Goal: Contribute content: Contribute content

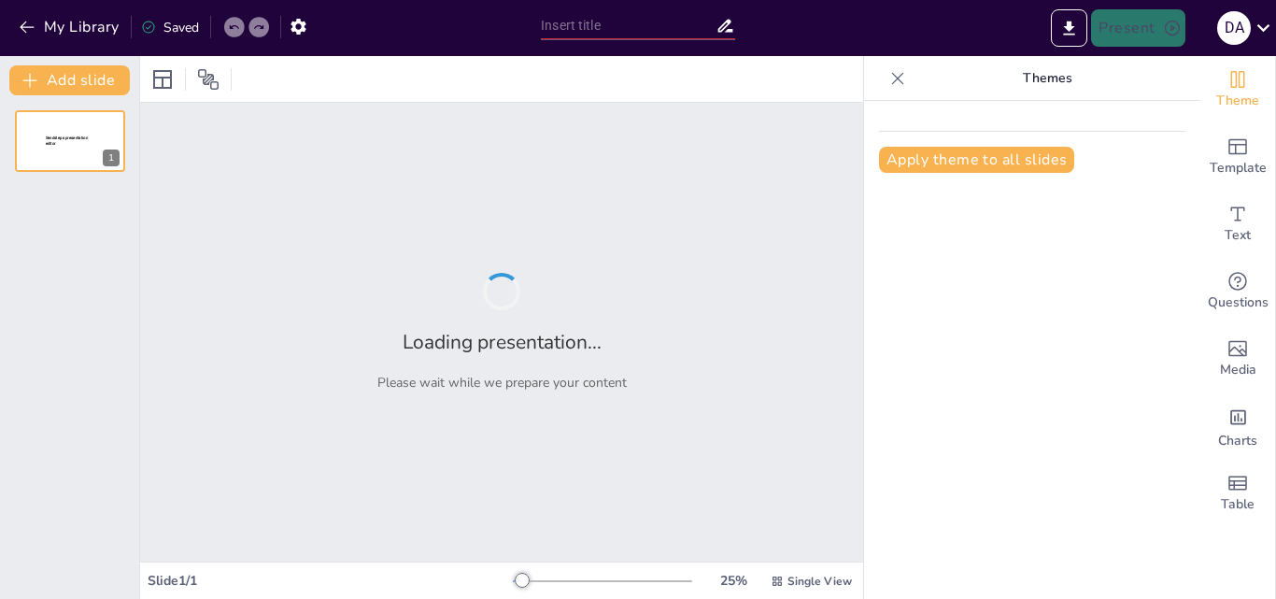
type input "Introducción a la Inteligencia Artificial: Conceptos y Aplicaciones"
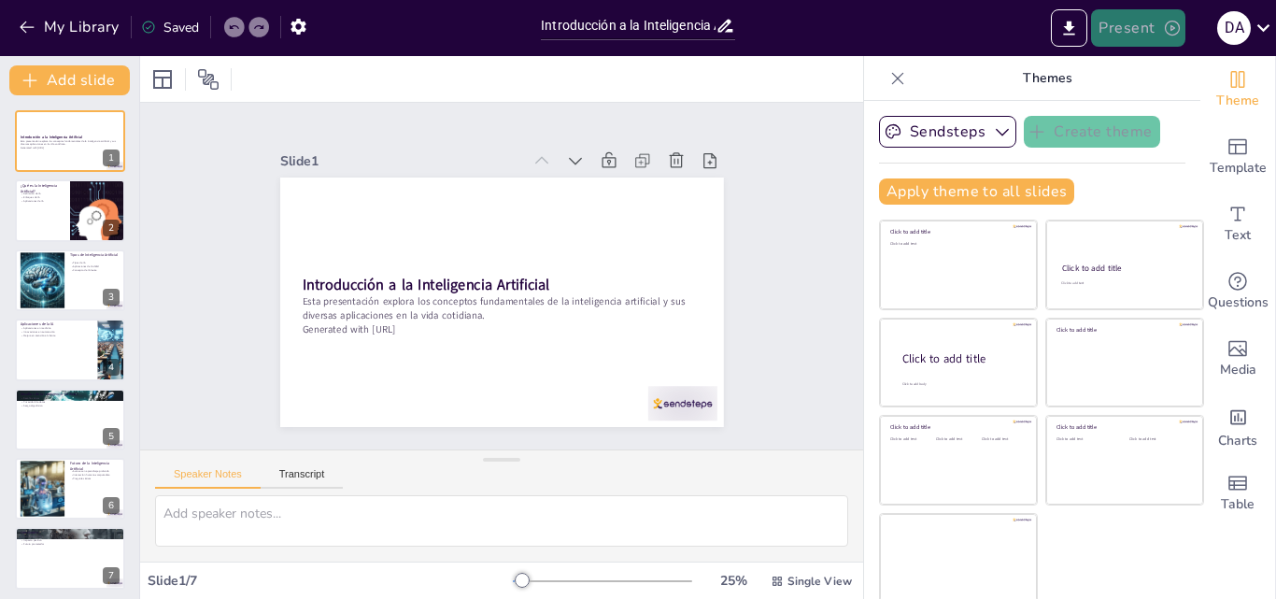
click at [1136, 34] on button "Present" at bounding box center [1137, 27] width 93 height 37
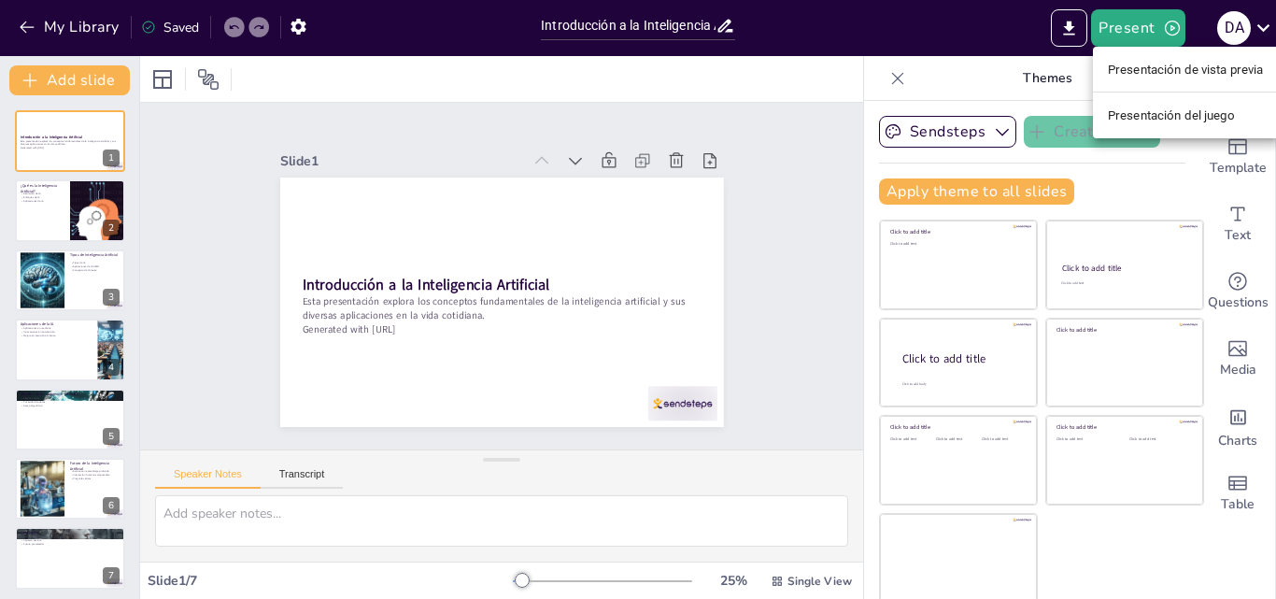
click at [1151, 65] on font "Presentación de vista previa" at bounding box center [1186, 70] width 156 height 14
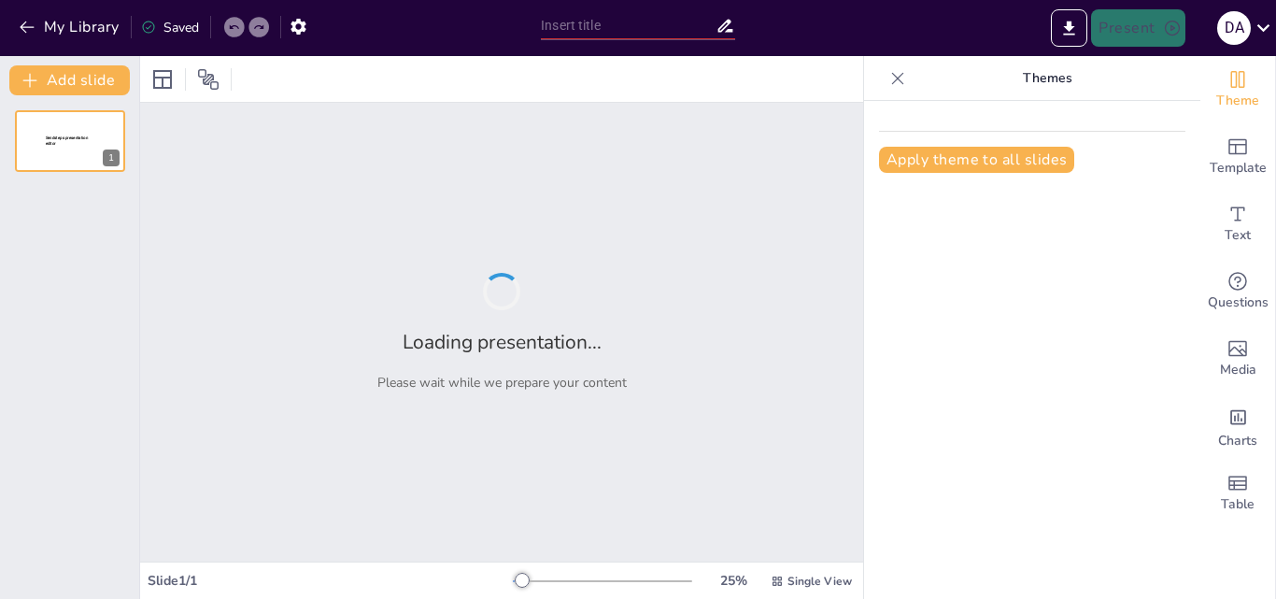
type input "Introducción a la Inteligencia Artificial: Conceptos y Aplicaciones"
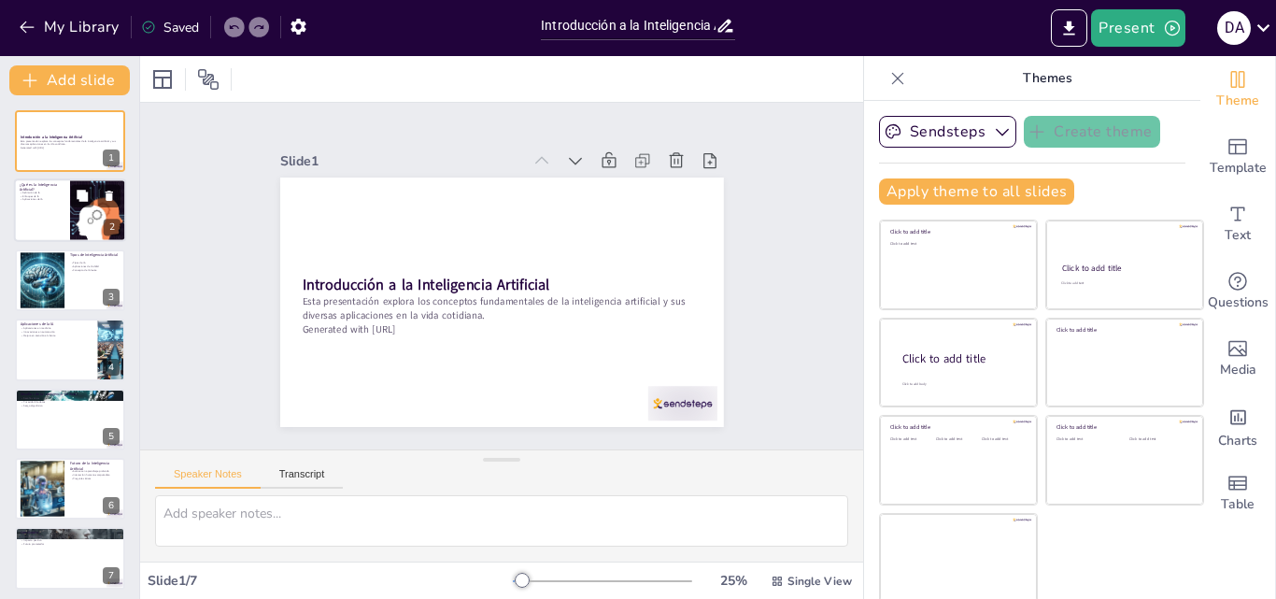
click at [54, 212] on div at bounding box center [70, 211] width 112 height 64
type textarea "La inteligencia artificial se define como la capacidad de un sistema para reali…"
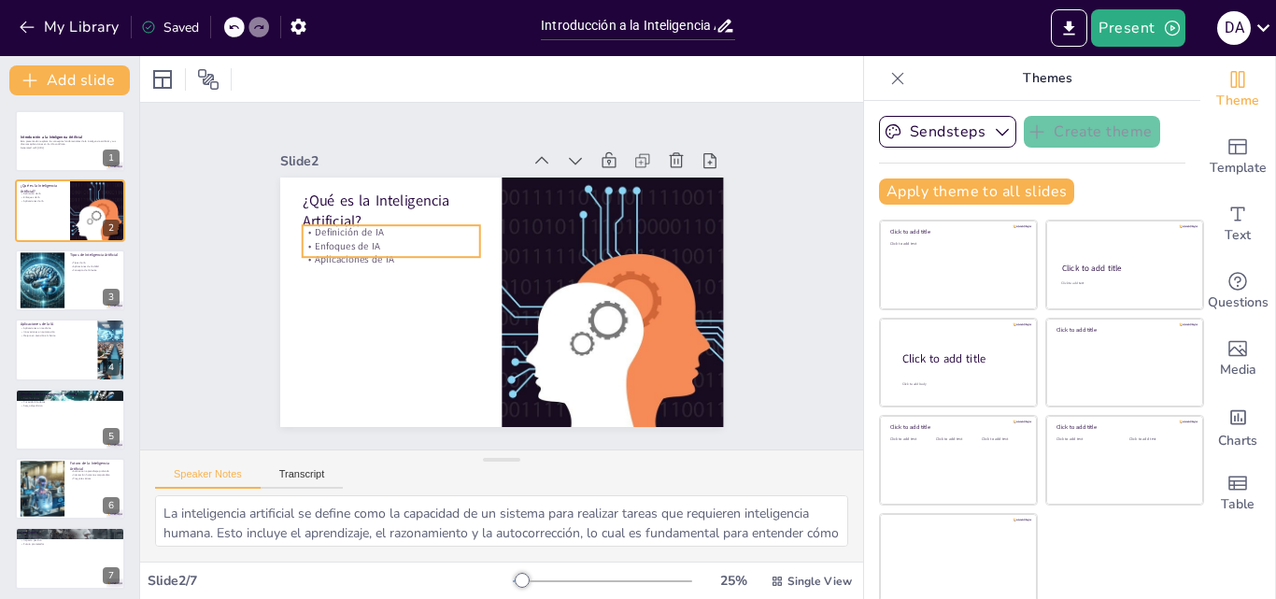
click at [339, 223] on p "Definición de IA" at bounding box center [395, 221] width 177 height 33
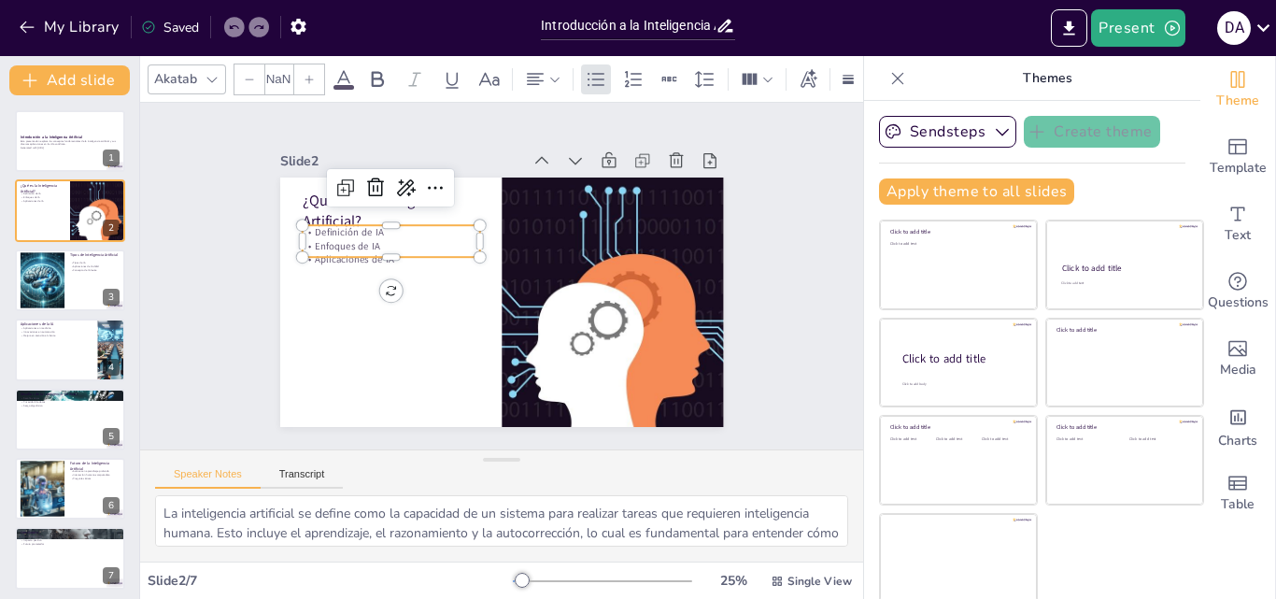
type input "32"
click at [339, 223] on p "Definición de IA" at bounding box center [395, 221] width 177 height 33
click at [334, 230] on p "Definición de IA" at bounding box center [402, 210] width 177 height 50
click at [334, 230] on p "Definición de IA" at bounding box center [395, 221] width 177 height 33
click at [211, 246] on div "Slide 1 Introducción a la Inteligencia Artificial Esta presentación explora los…" at bounding box center [501, 276] width 623 height 499
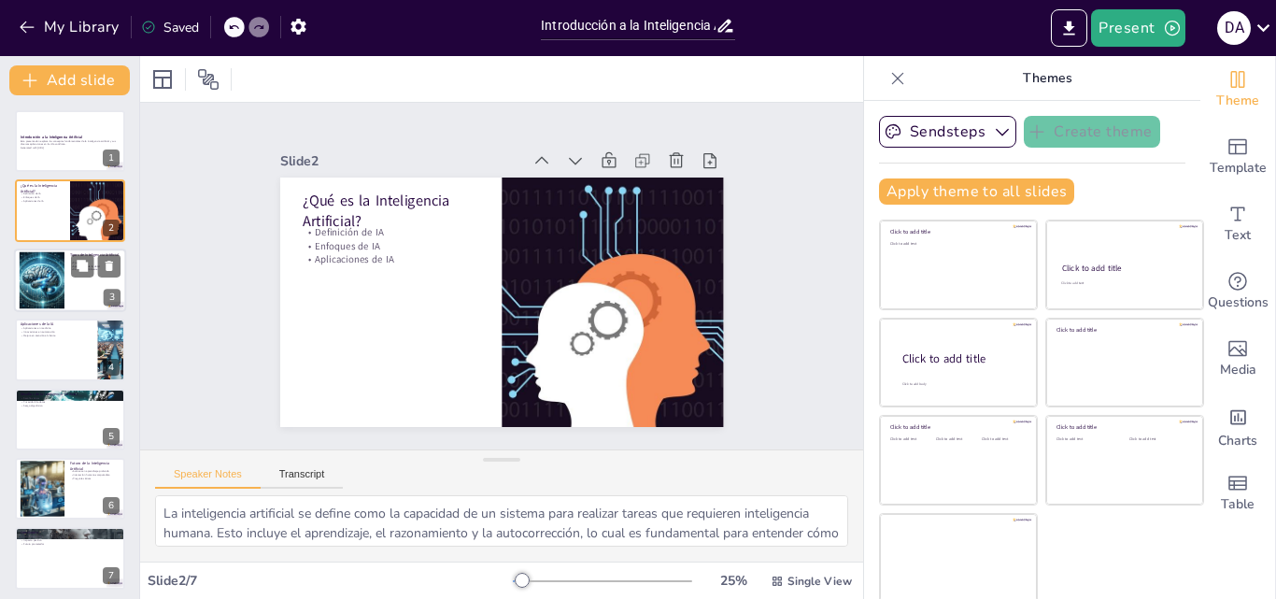
click at [71, 290] on div at bounding box center [70, 280] width 112 height 64
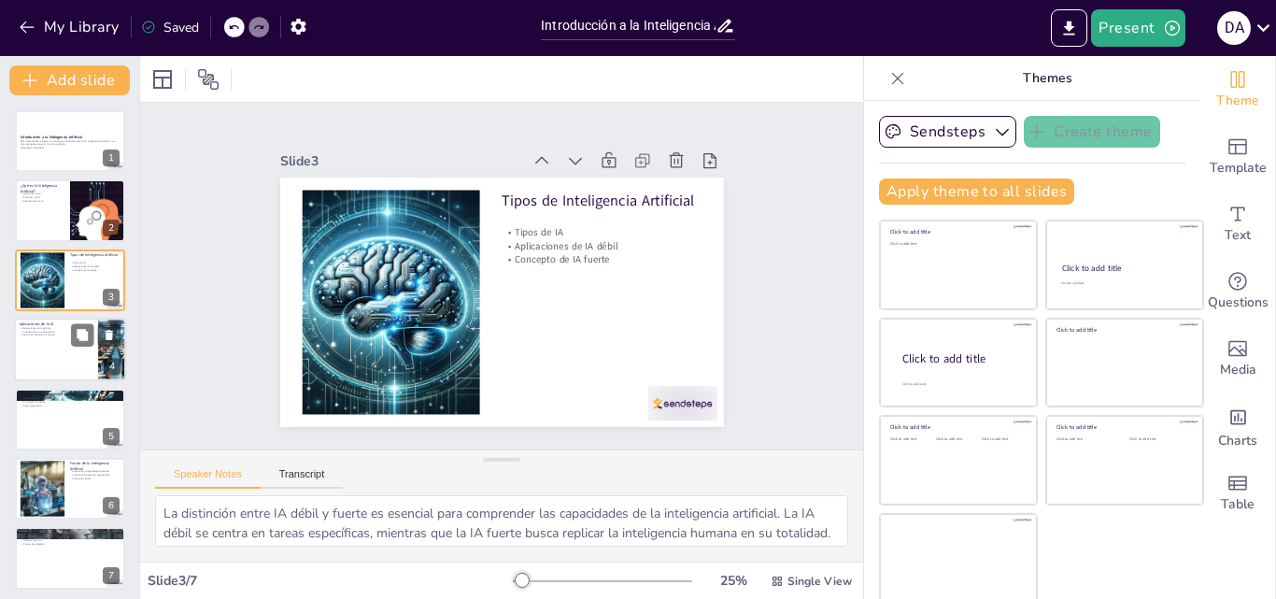
click at [72, 365] on div at bounding box center [70, 350] width 112 height 64
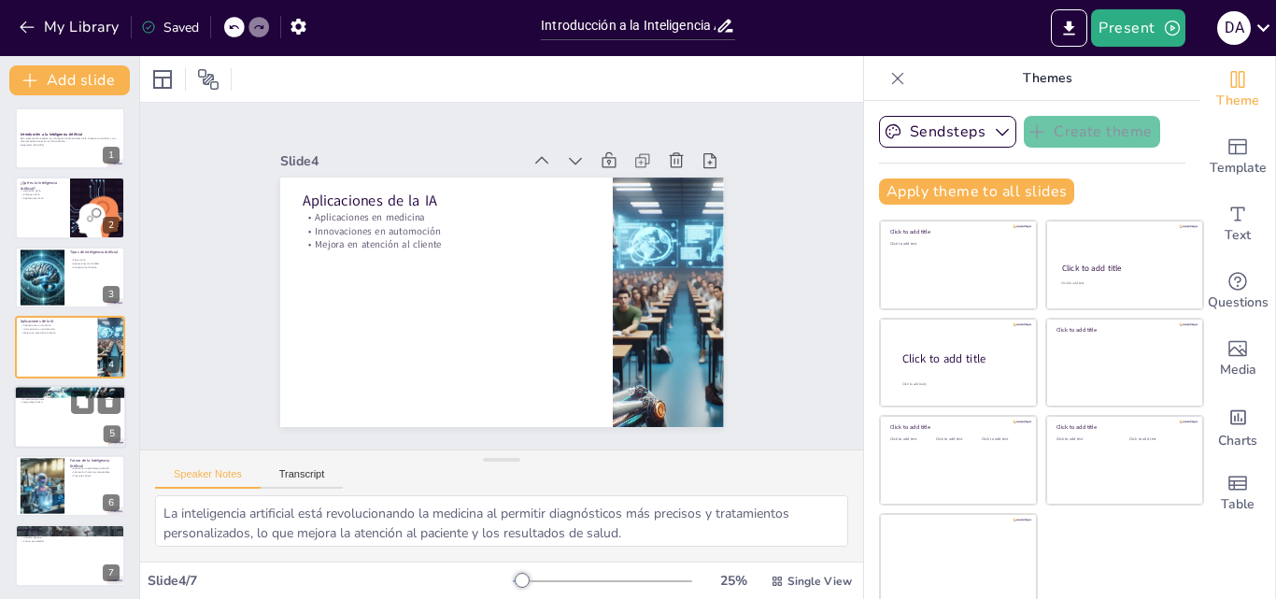
click at [61, 431] on div at bounding box center [70, 417] width 112 height 64
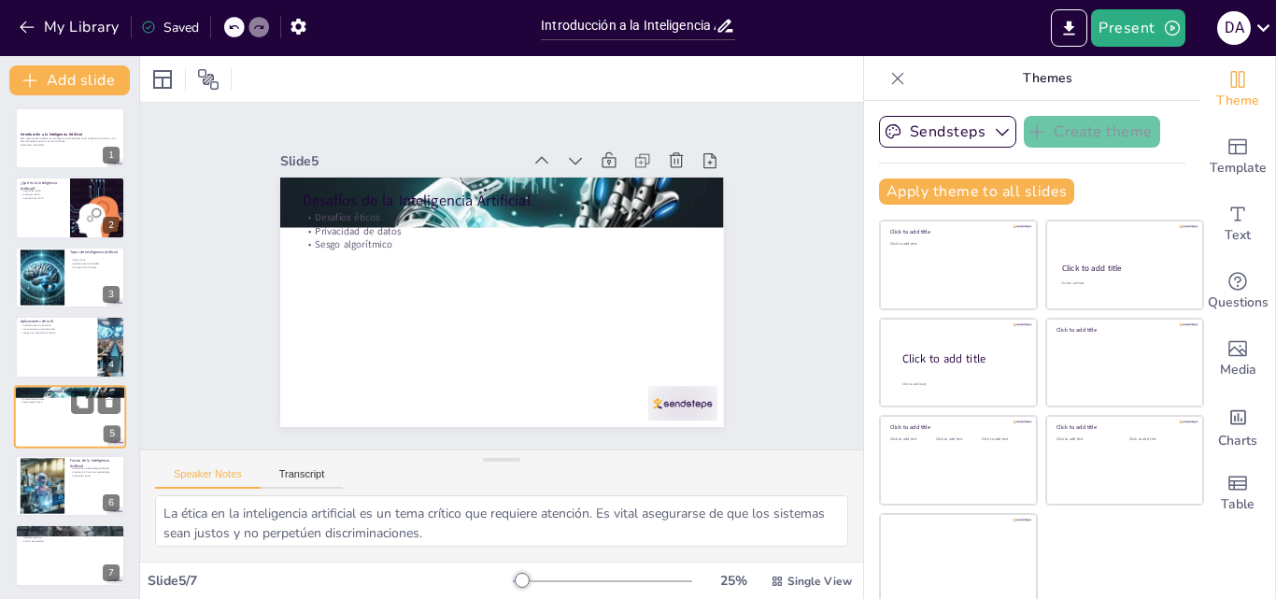
scroll to position [6, 0]
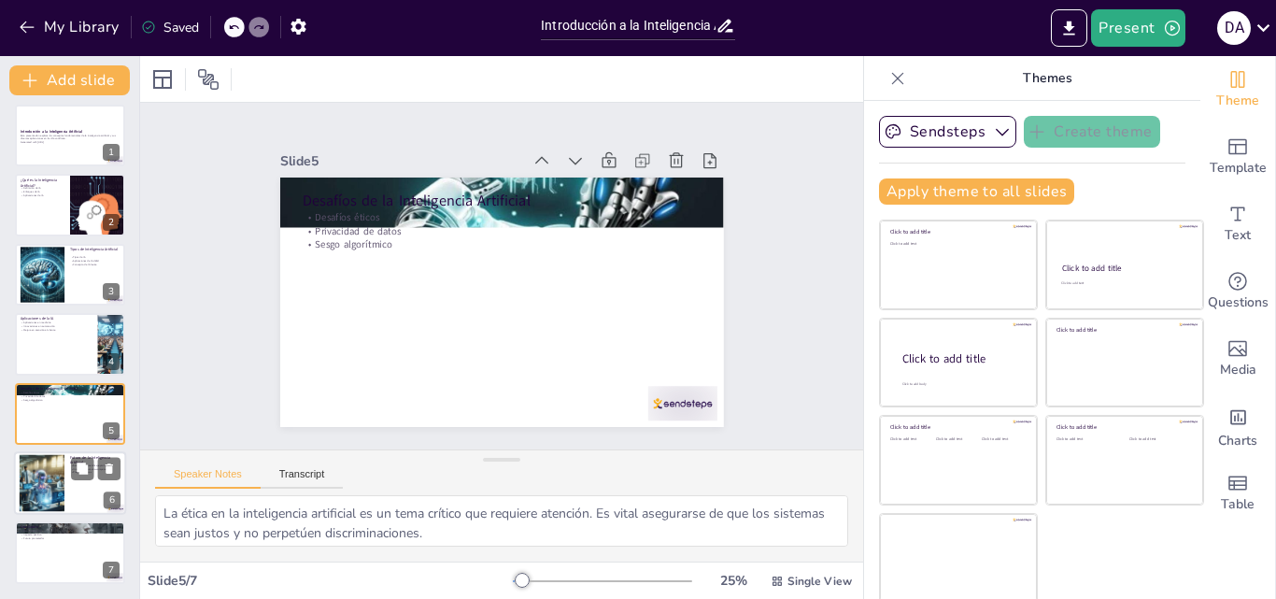
click at [50, 475] on div at bounding box center [41, 483] width 57 height 57
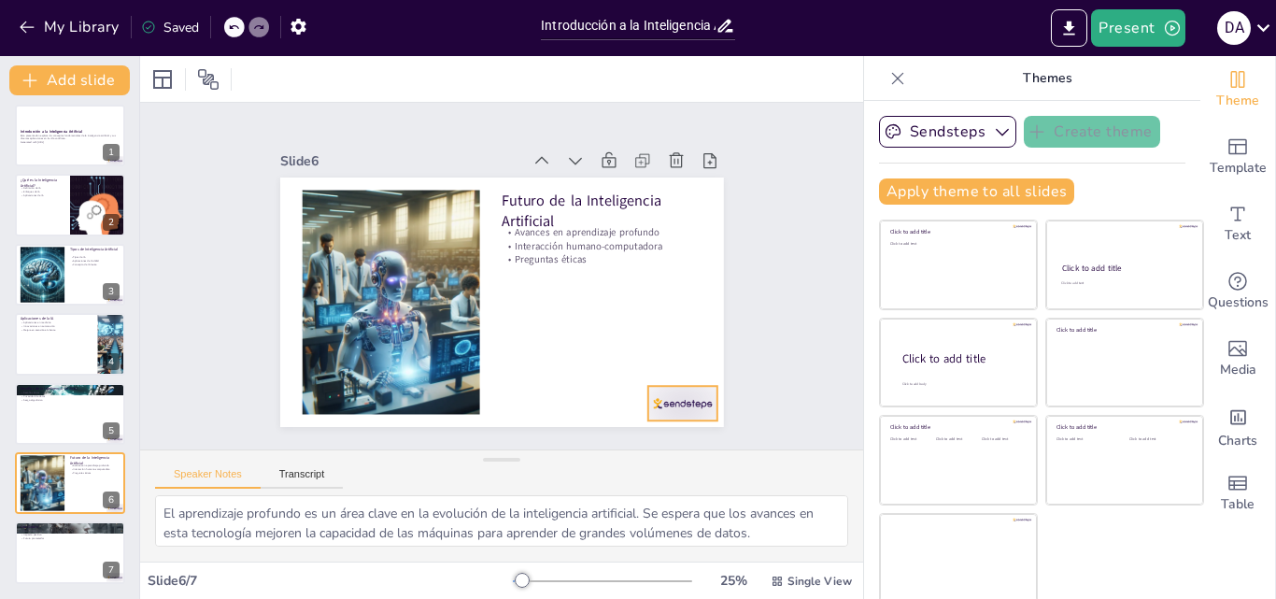
click at [660, 401] on div at bounding box center [668, 422] width 73 height 42
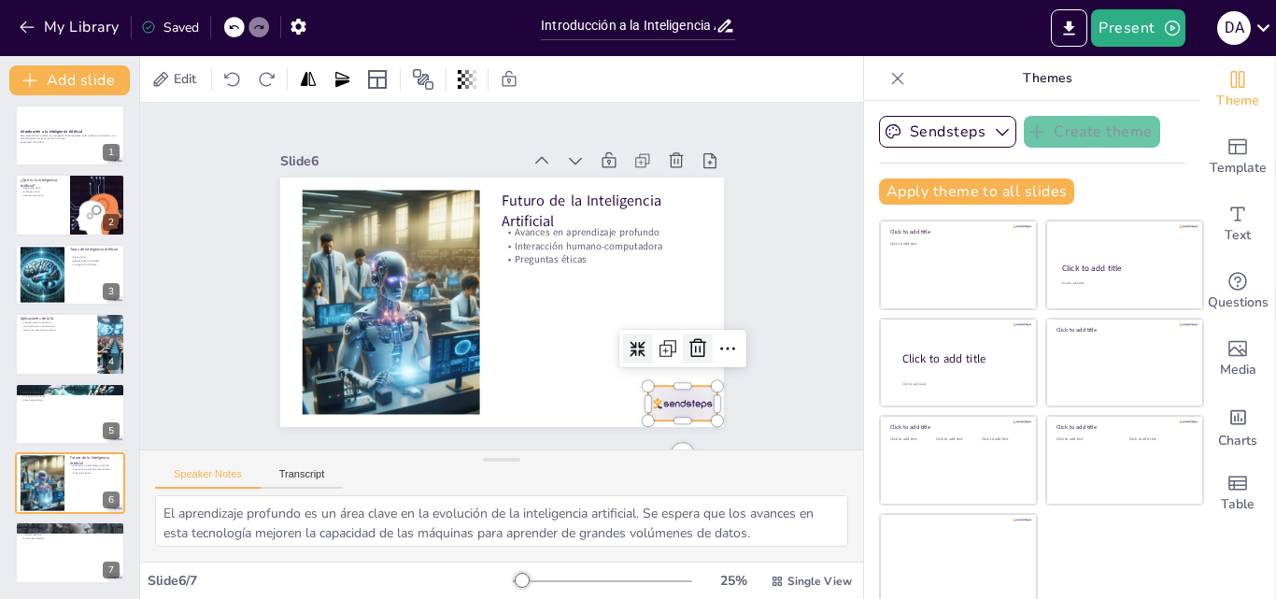
click at [672, 375] on icon at bounding box center [678, 388] width 26 height 26
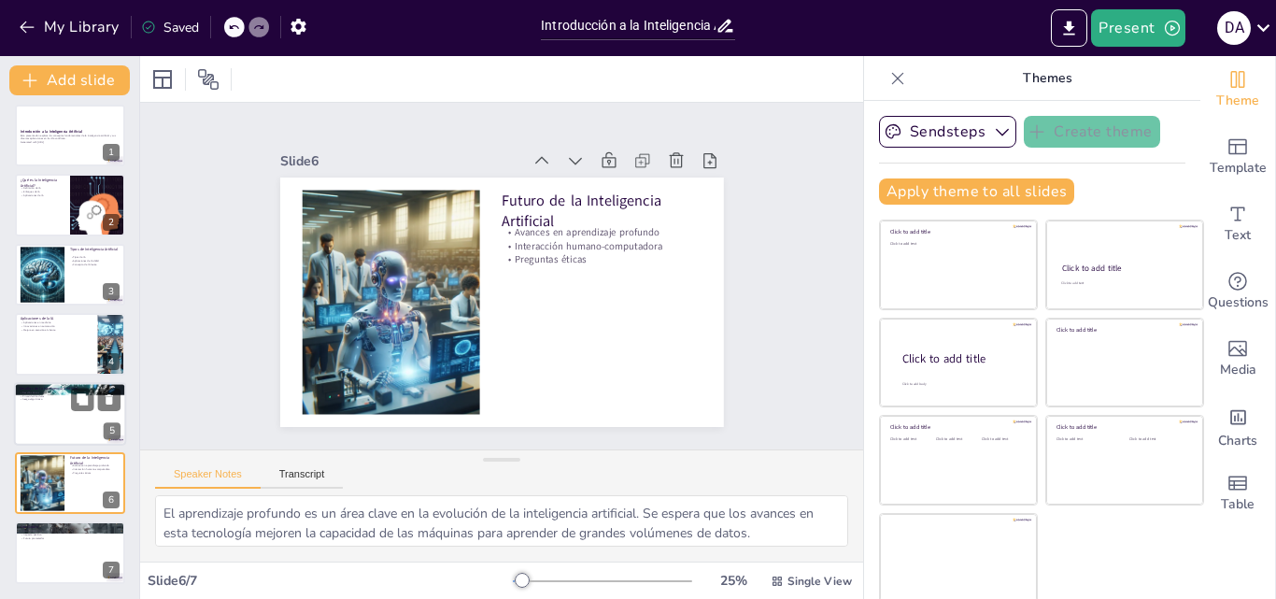
click at [62, 405] on div at bounding box center [70, 414] width 112 height 64
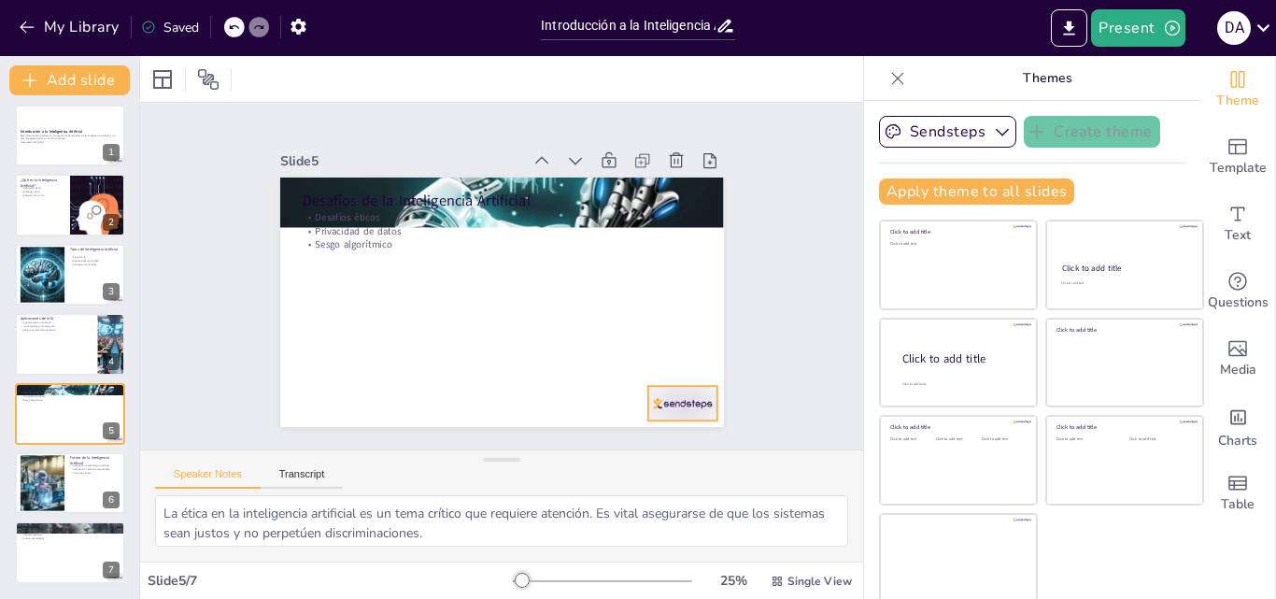
click at [659, 398] on div at bounding box center [681, 403] width 69 height 35
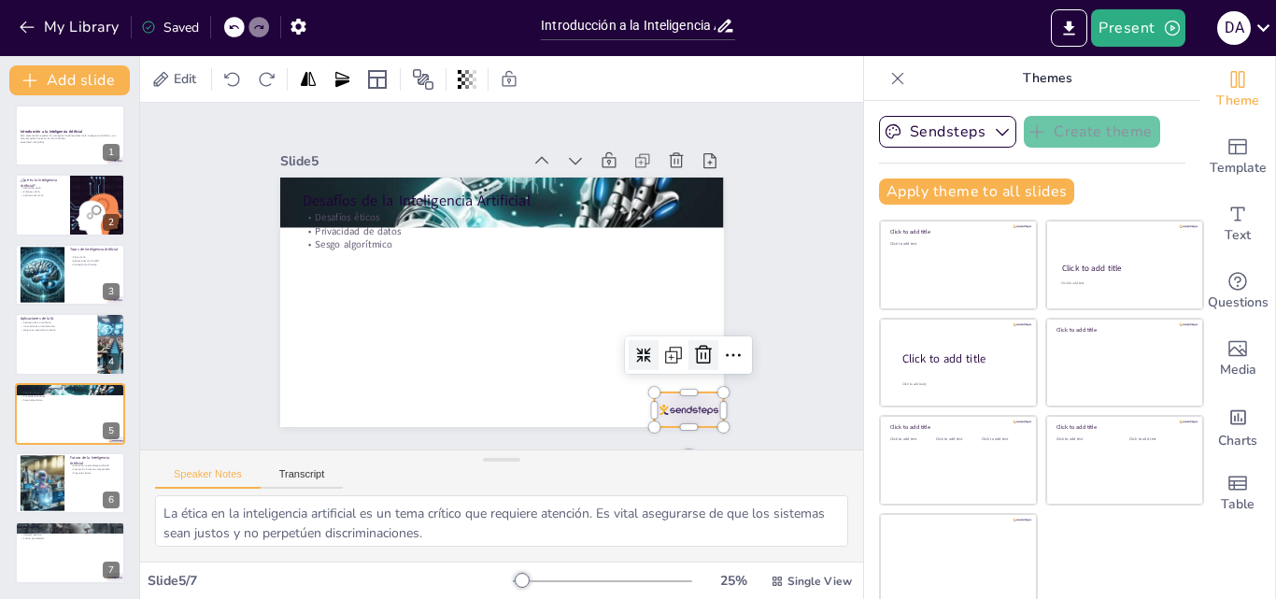
click at [333, 170] on icon at bounding box center [320, 157] width 26 height 26
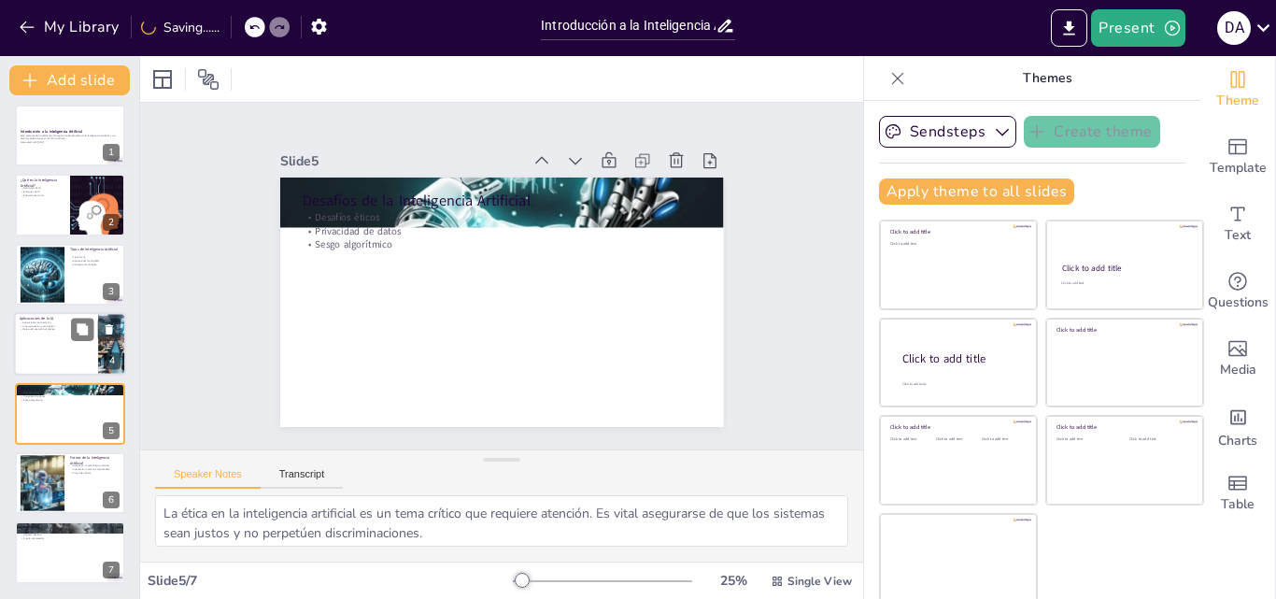
click at [40, 356] on div at bounding box center [70, 344] width 112 height 64
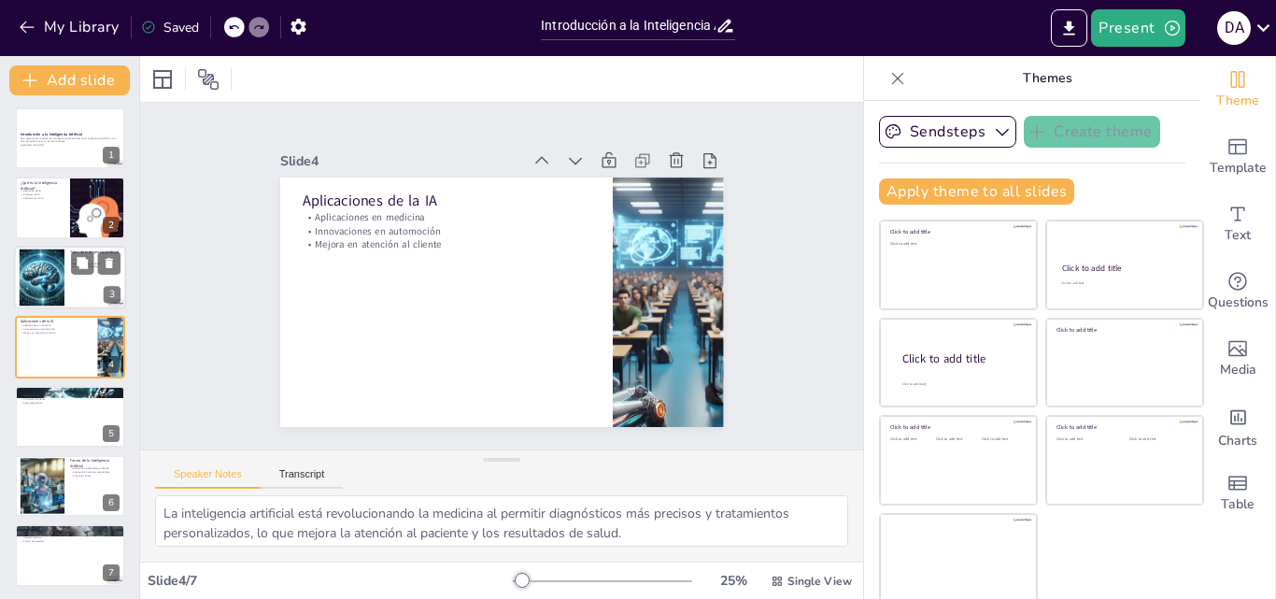
click at [68, 282] on div at bounding box center [70, 278] width 112 height 64
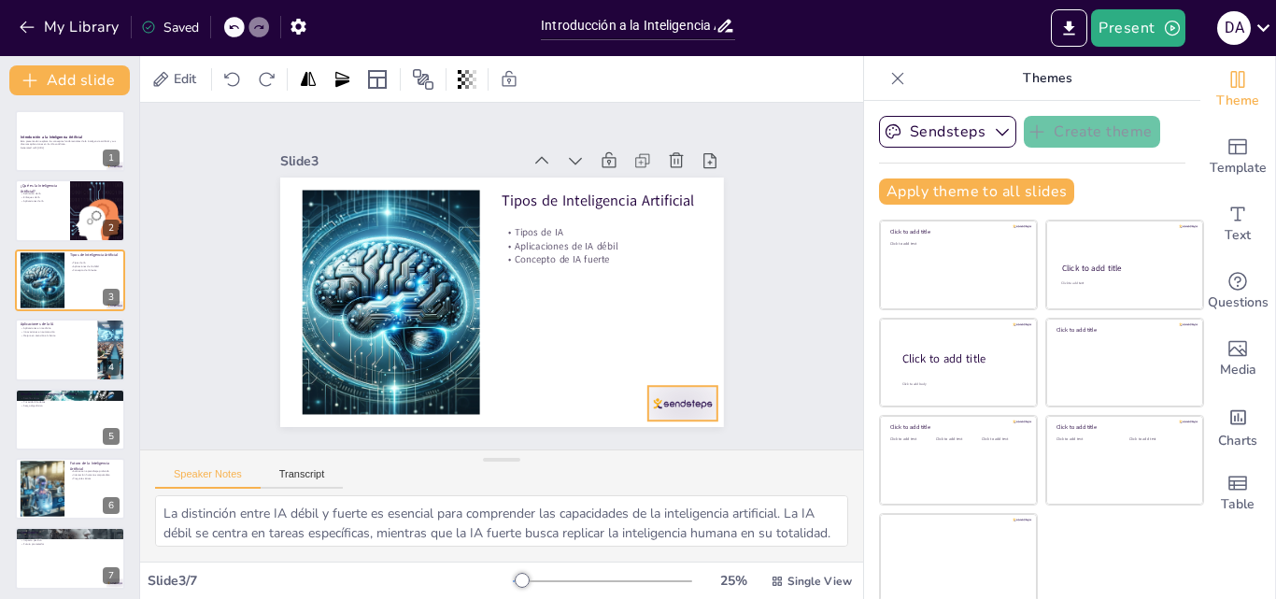
click at [672, 399] on div at bounding box center [681, 403] width 69 height 35
click at [689, 341] on icon at bounding box center [697, 348] width 17 height 19
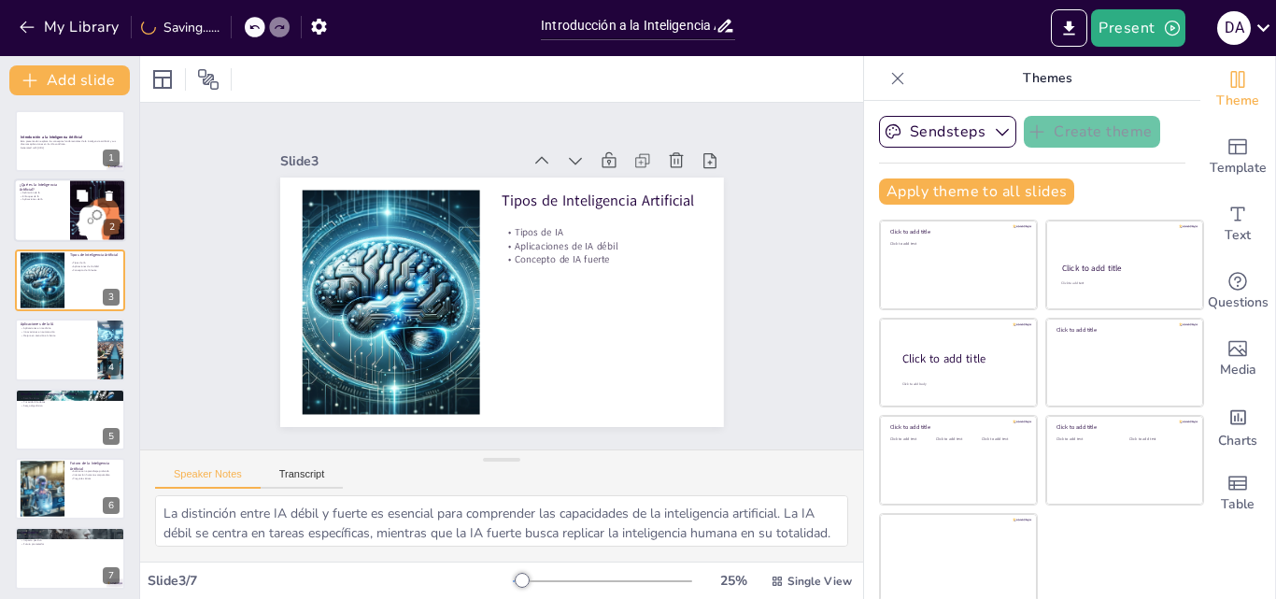
click at [34, 232] on div at bounding box center [70, 211] width 112 height 64
type textarea "La inteligencia artificial se define como la capacidad de un sistema para reali…"
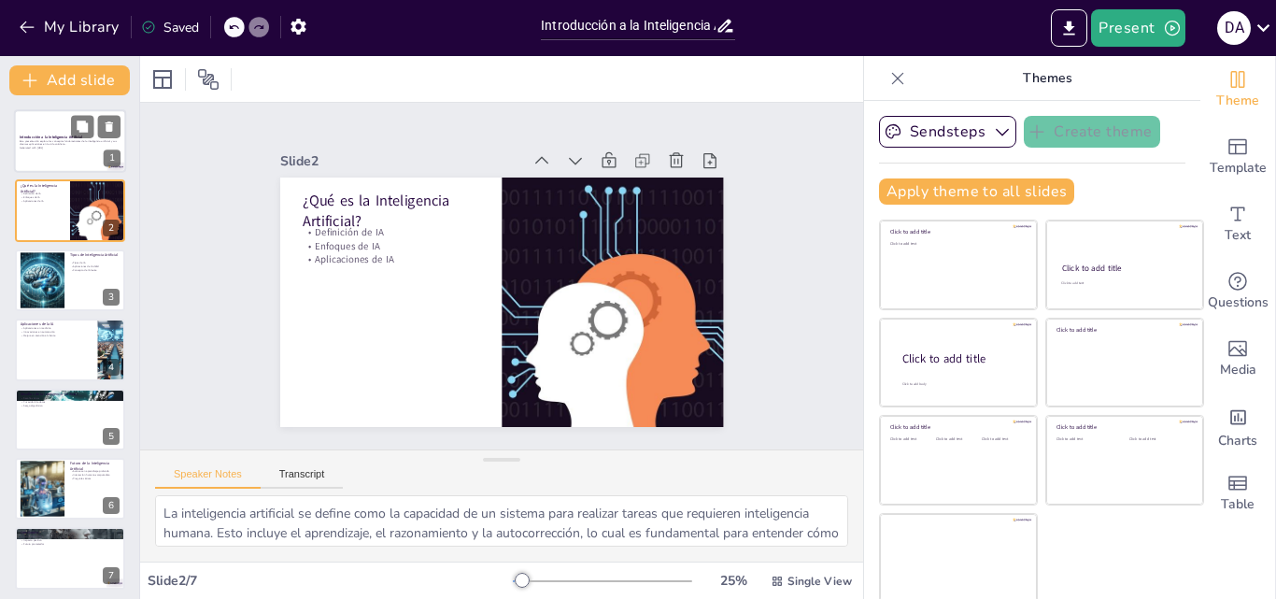
click at [45, 155] on div at bounding box center [70, 141] width 112 height 64
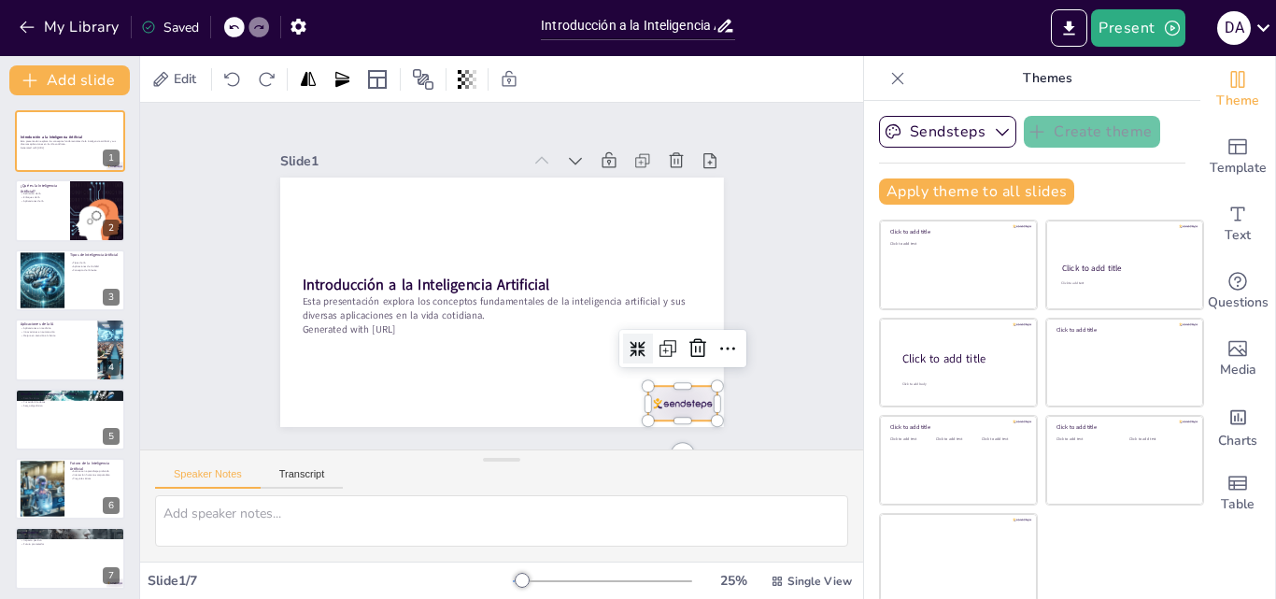
click at [675, 401] on div at bounding box center [667, 422] width 73 height 42
click at [676, 376] on icon at bounding box center [678, 386] width 21 height 21
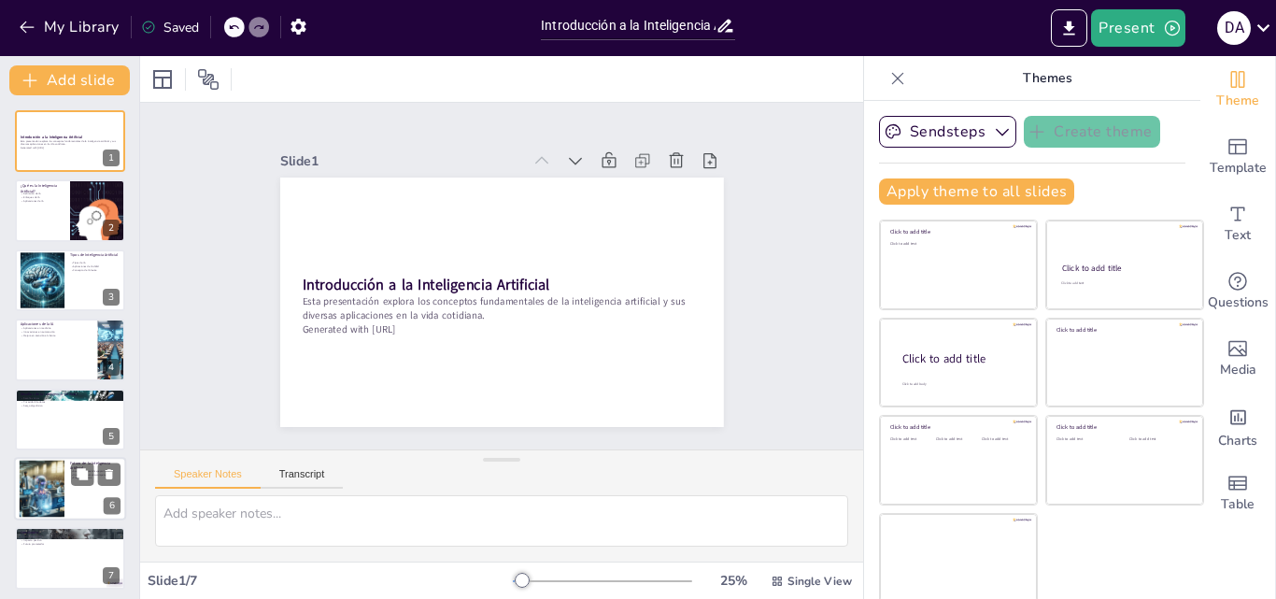
click at [44, 486] on div at bounding box center [41, 489] width 57 height 57
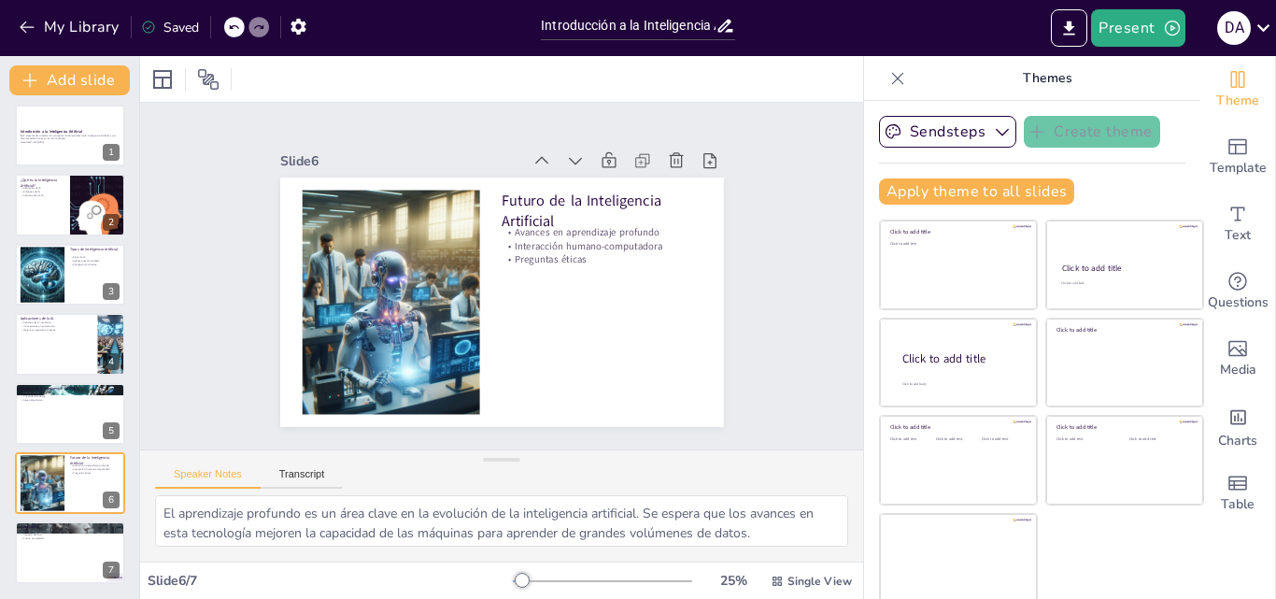
scroll to position [4, 0]
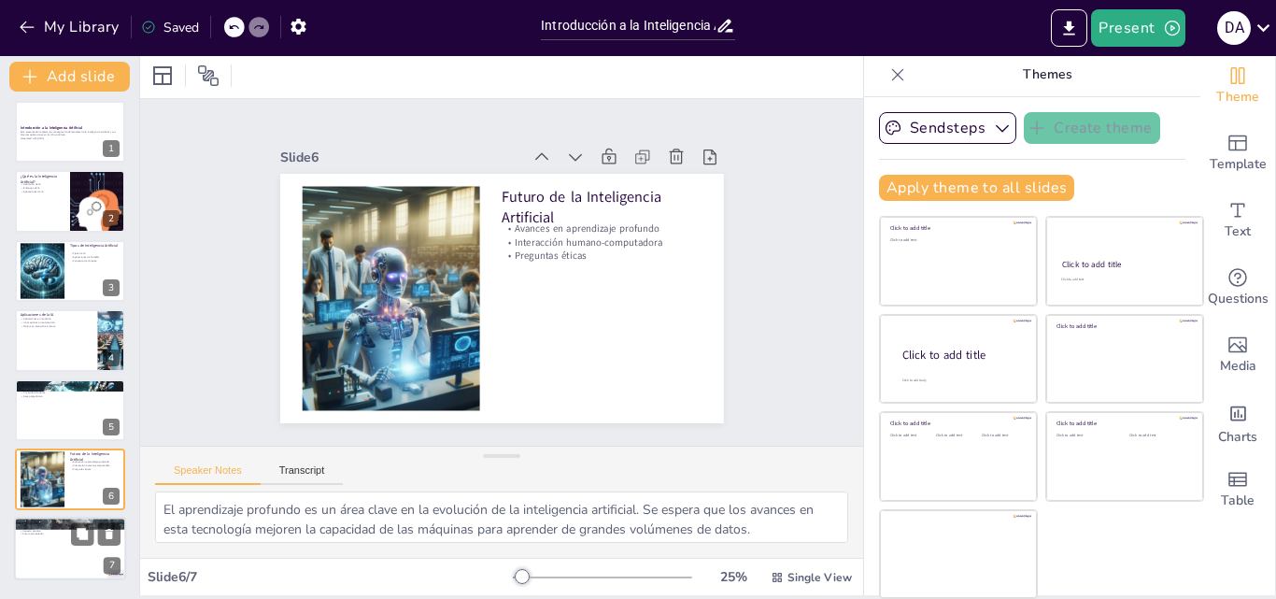
click at [63, 554] on div at bounding box center [70, 550] width 112 height 64
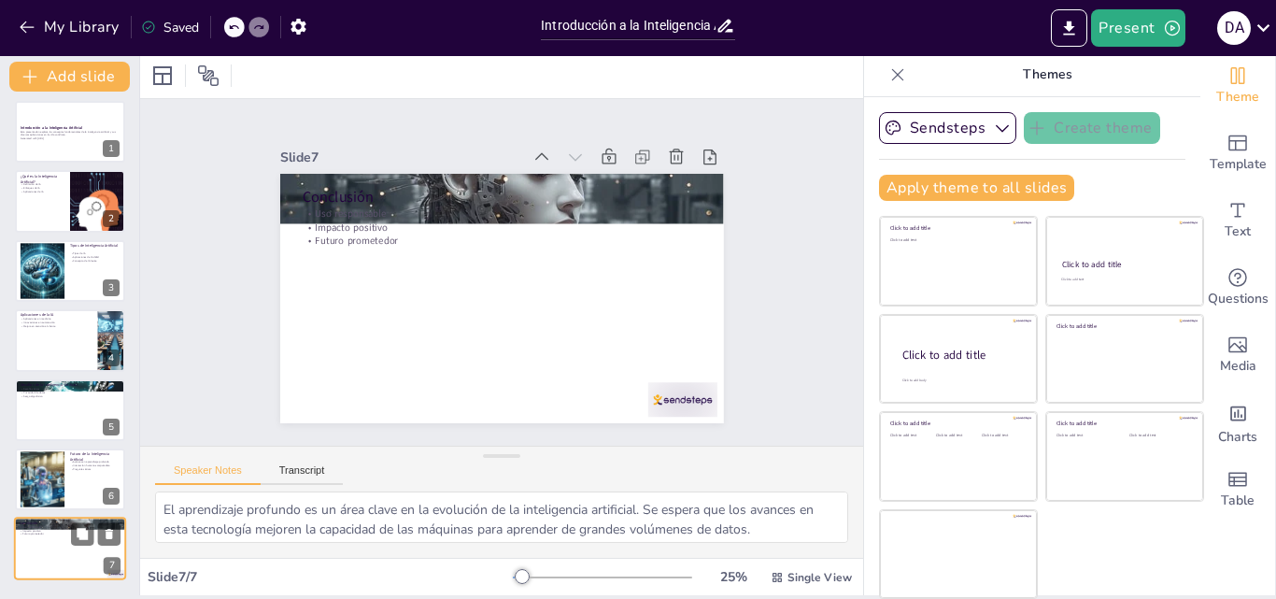
type textarea "La responsabilidad en el uso de la inteligencia artificial es fundamental para …"
click at [672, 397] on div at bounding box center [667, 418] width 73 height 42
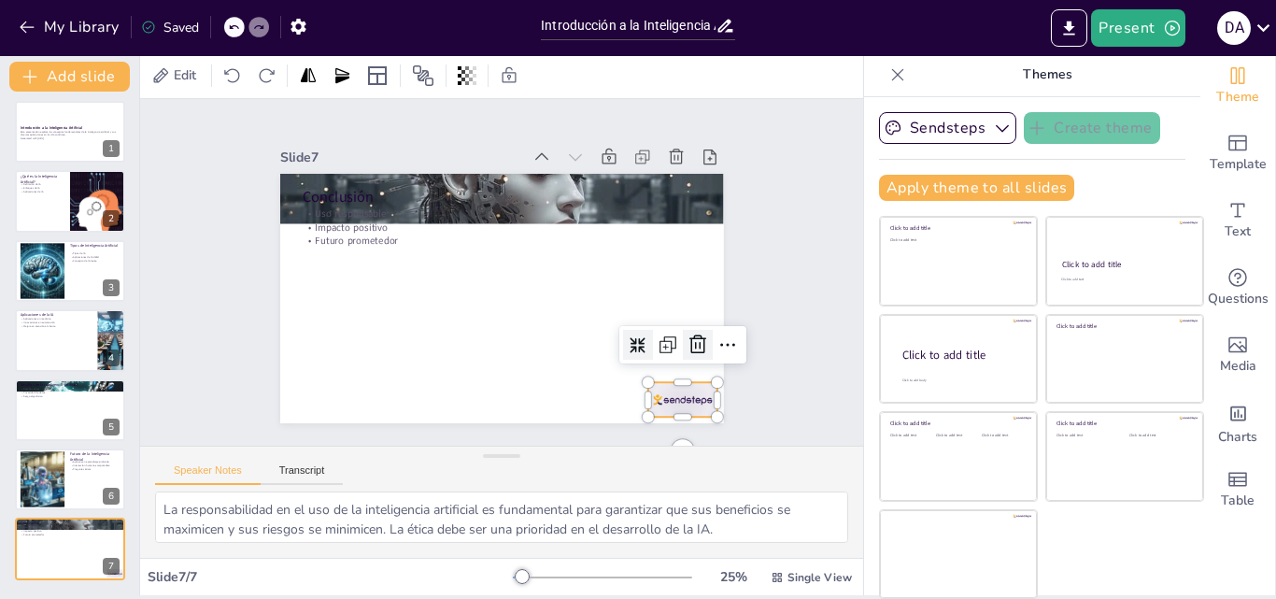
click at [676, 353] on icon at bounding box center [688, 365] width 24 height 24
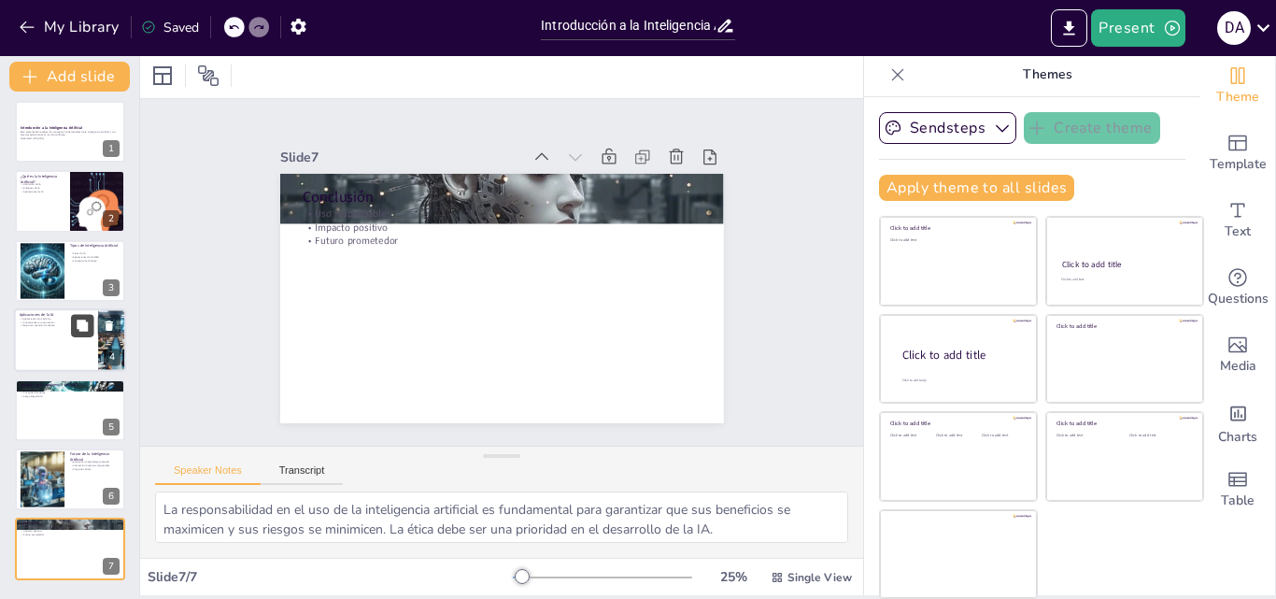
scroll to position [0, 0]
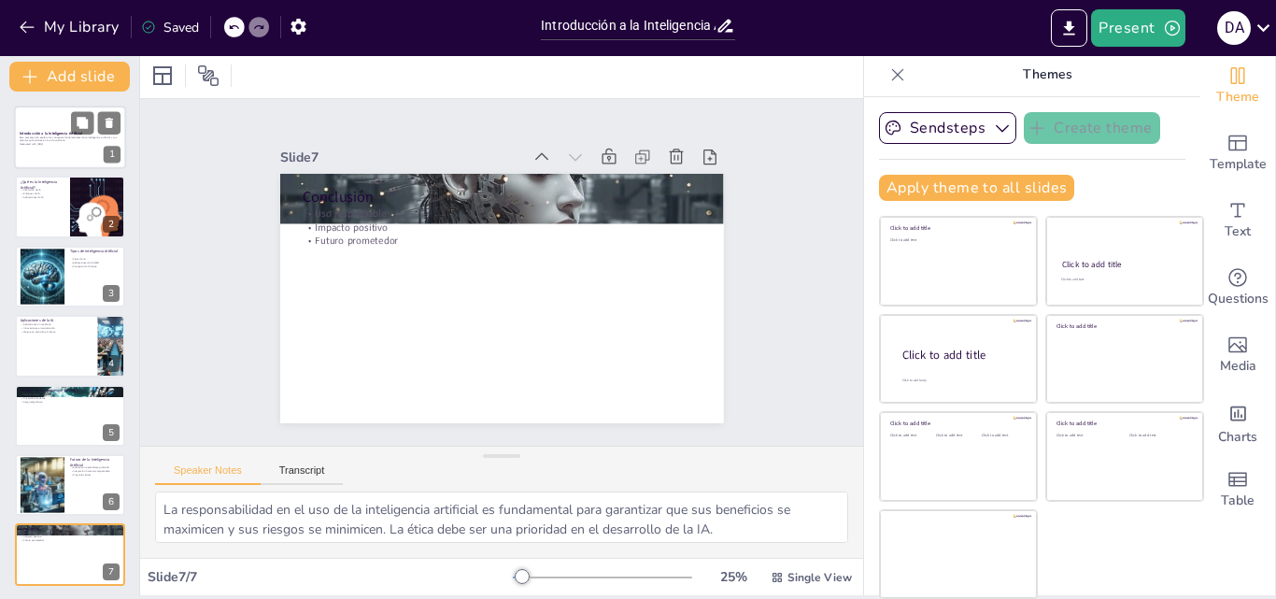
click at [39, 131] on strong "Introducción a la Inteligencia Artificial" at bounding box center [51, 133] width 63 height 5
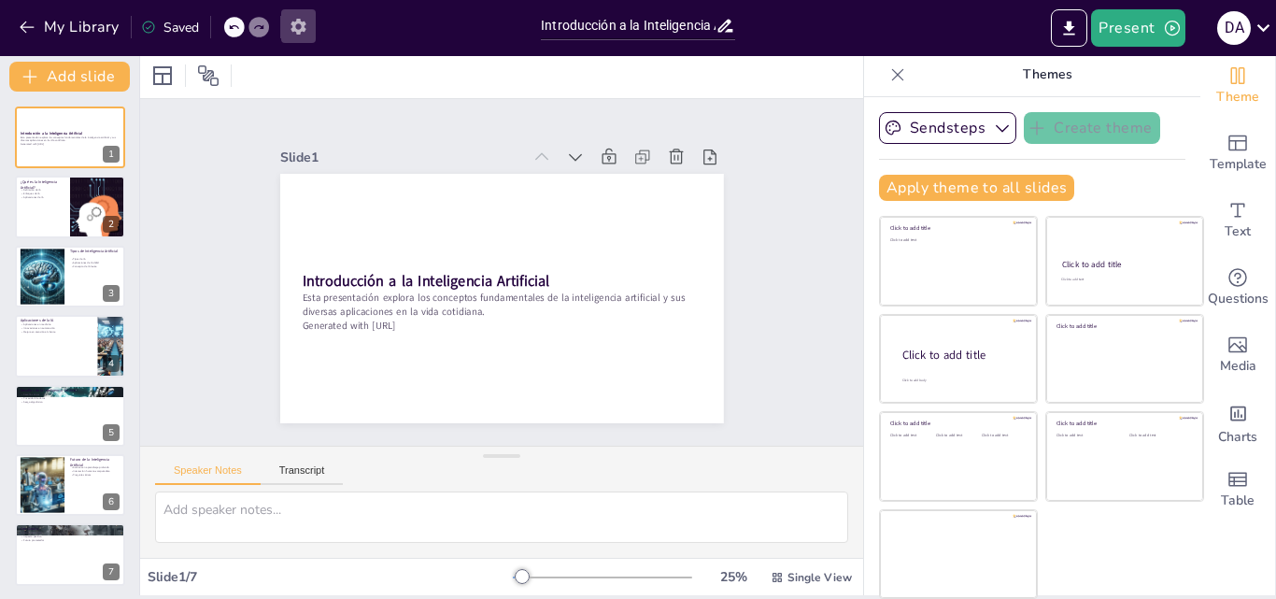
click at [295, 30] on icon "button" at bounding box center [298, 27] width 15 height 16
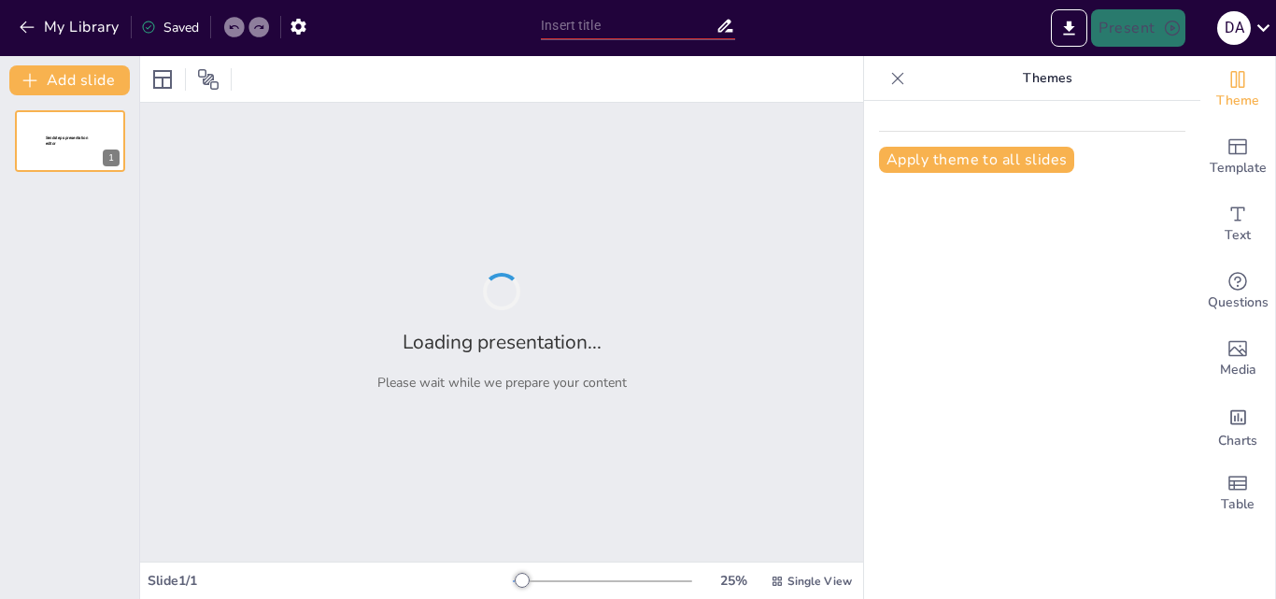
type input "Introducción a la Inteligencia Artificial: Conceptos y Aplicaciones"
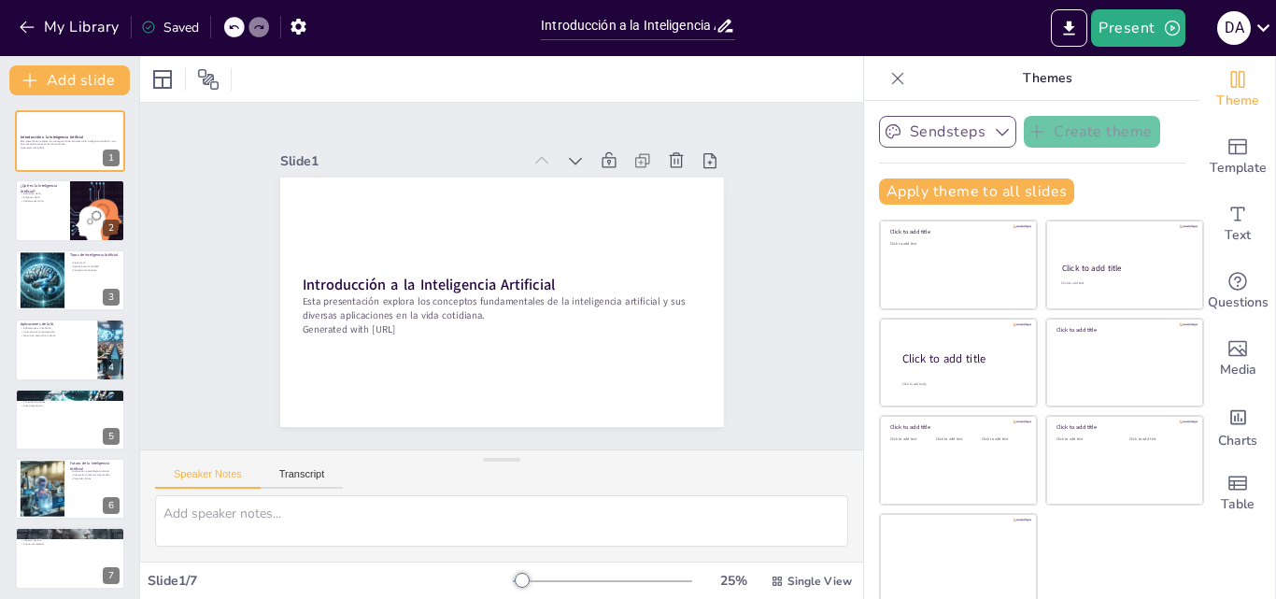
click at [993, 124] on icon "button" at bounding box center [1002, 131] width 19 height 19
click at [954, 187] on span "Sendsteps" at bounding box center [962, 196] width 84 height 18
click at [1228, 144] on icon "Add ready made slides" at bounding box center [1237, 147] width 19 height 16
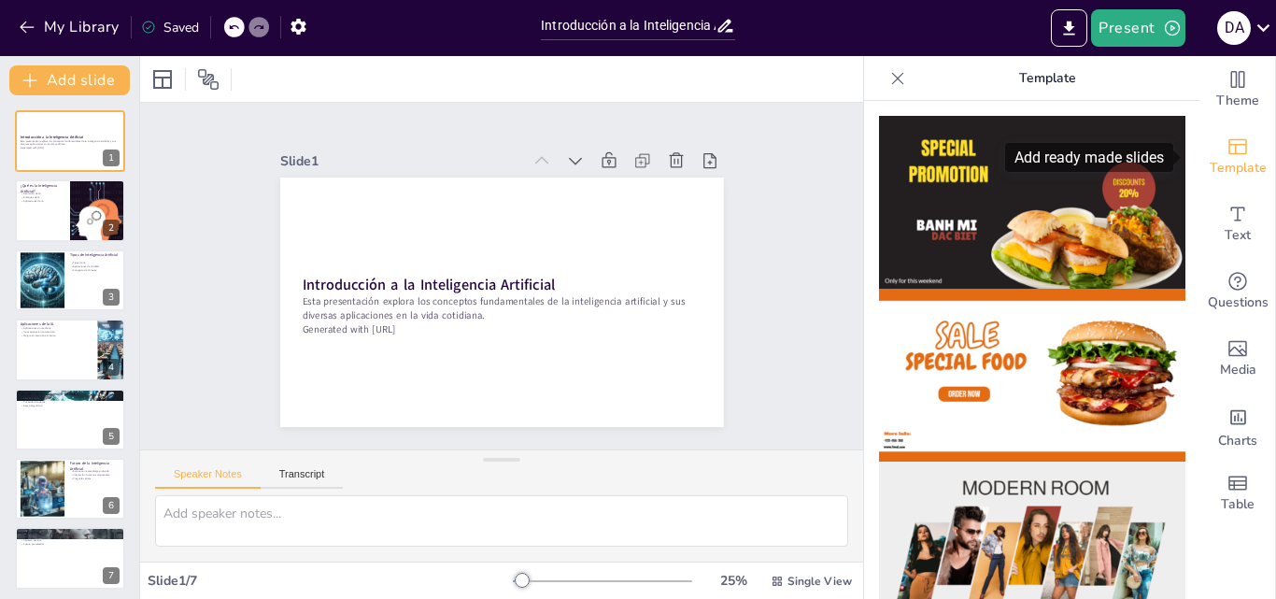
click at [1235, 163] on span "Template" at bounding box center [1238, 168] width 57 height 21
click at [883, 64] on div at bounding box center [898, 79] width 30 height 30
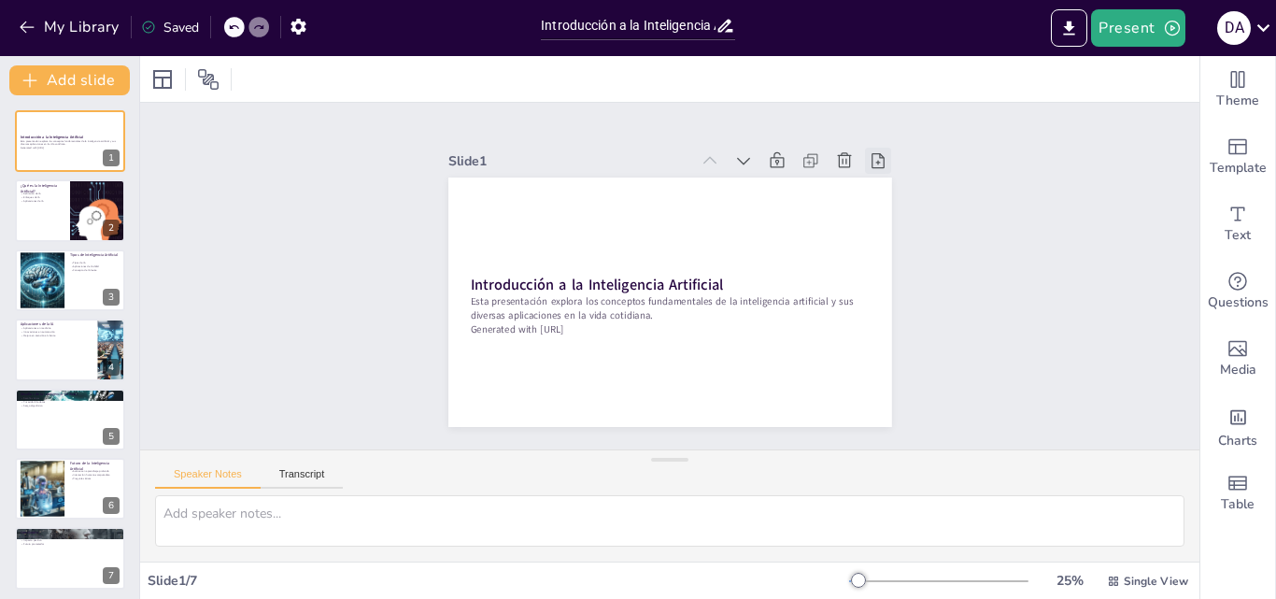
click at [869, 153] on icon at bounding box center [878, 160] width 19 height 19
click at [59, 213] on div at bounding box center [70, 211] width 112 height 64
type textarea "La inteligencia artificial se define como la capacidad de un sistema para reali…"
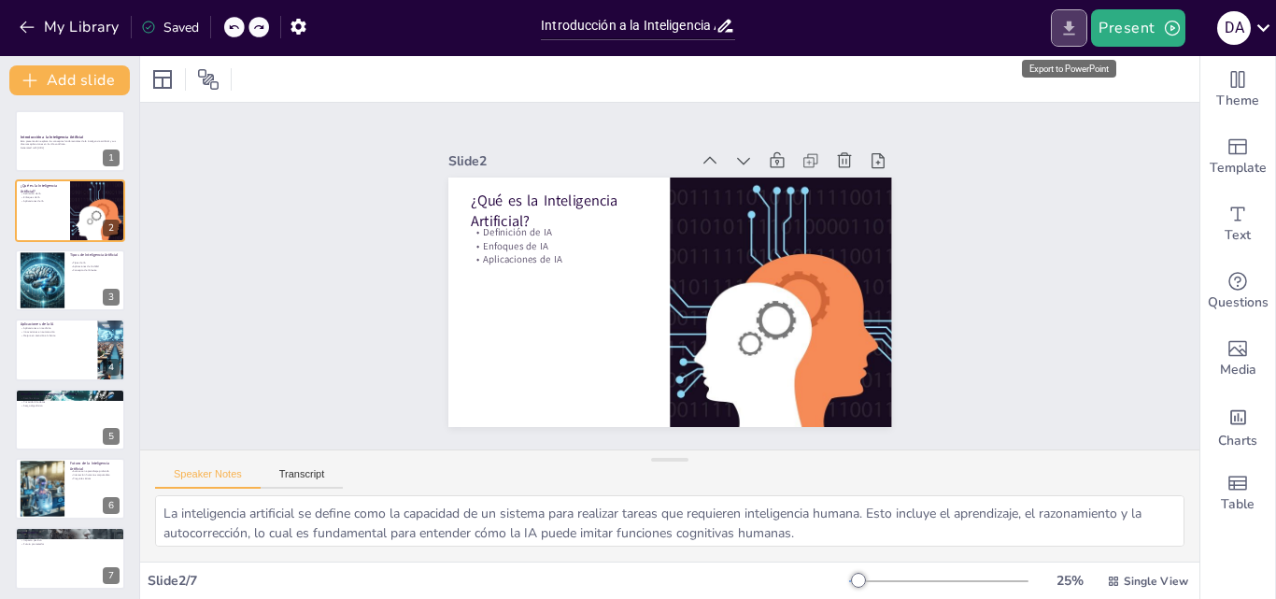
click at [1073, 28] on icon "Export to PowerPoint" at bounding box center [1069, 28] width 11 height 14
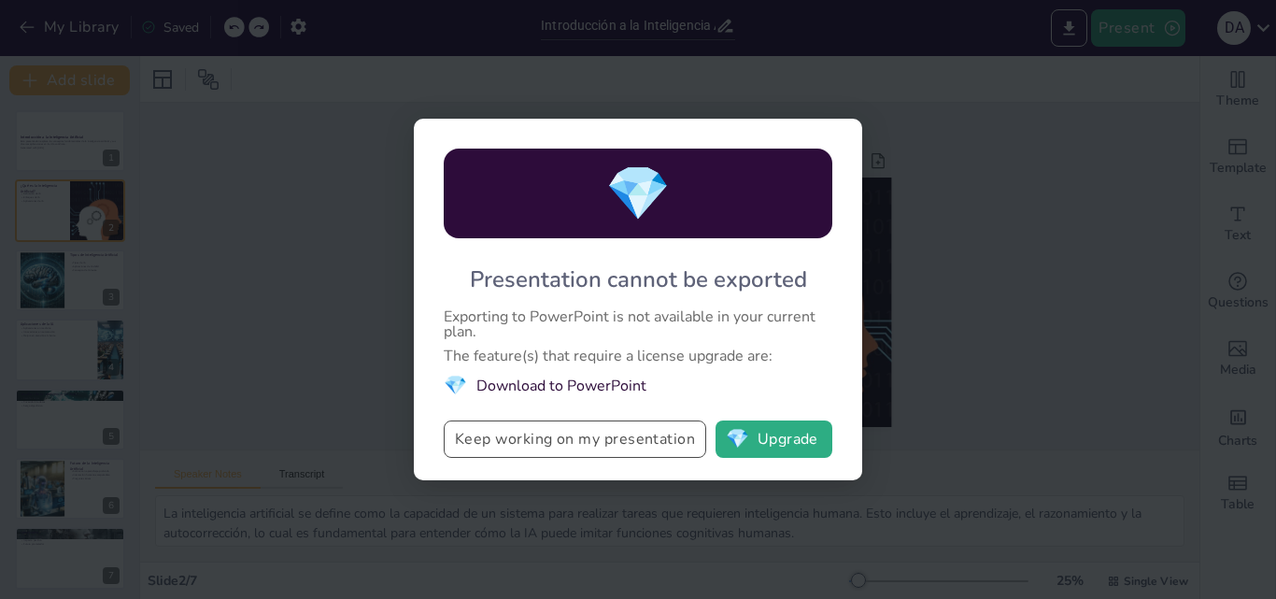
click at [603, 447] on button "Keep working on my presentation" at bounding box center [575, 438] width 262 height 37
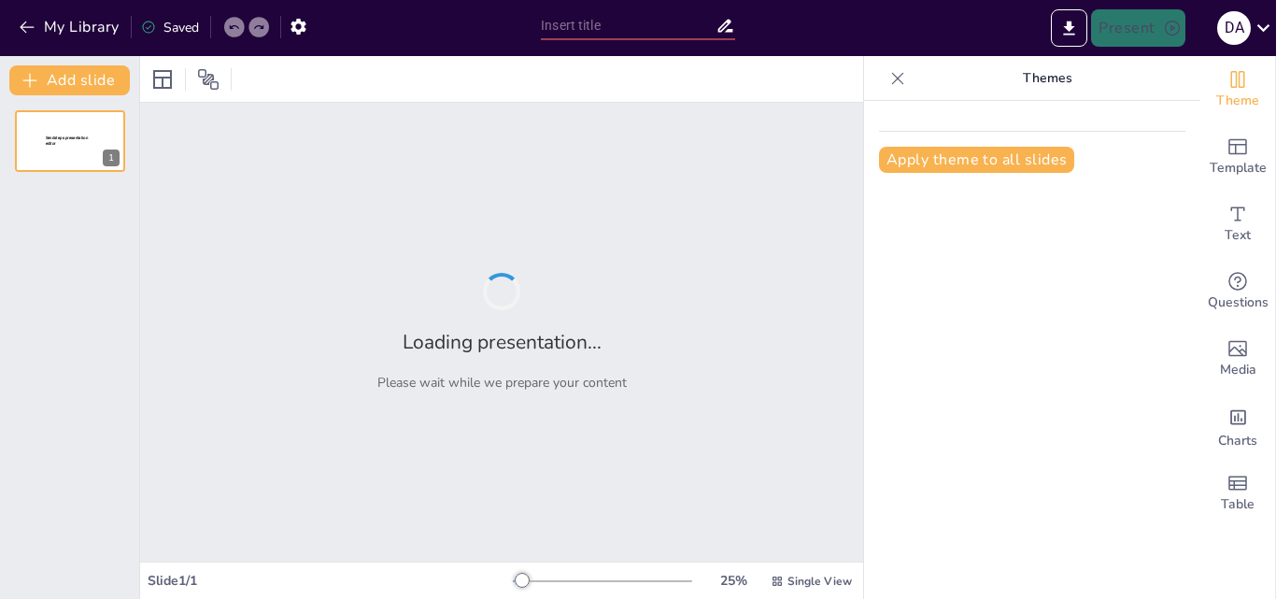
type input "Impacto de la IA en la Vida Cotidiana"
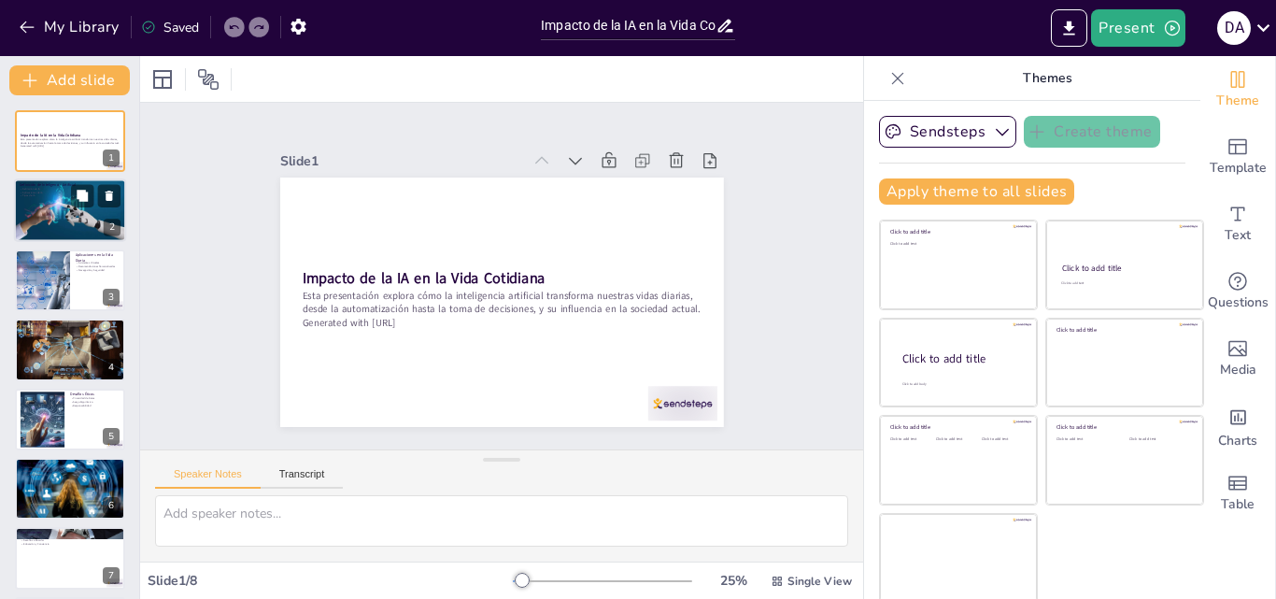
click at [84, 220] on div at bounding box center [70, 211] width 119 height 64
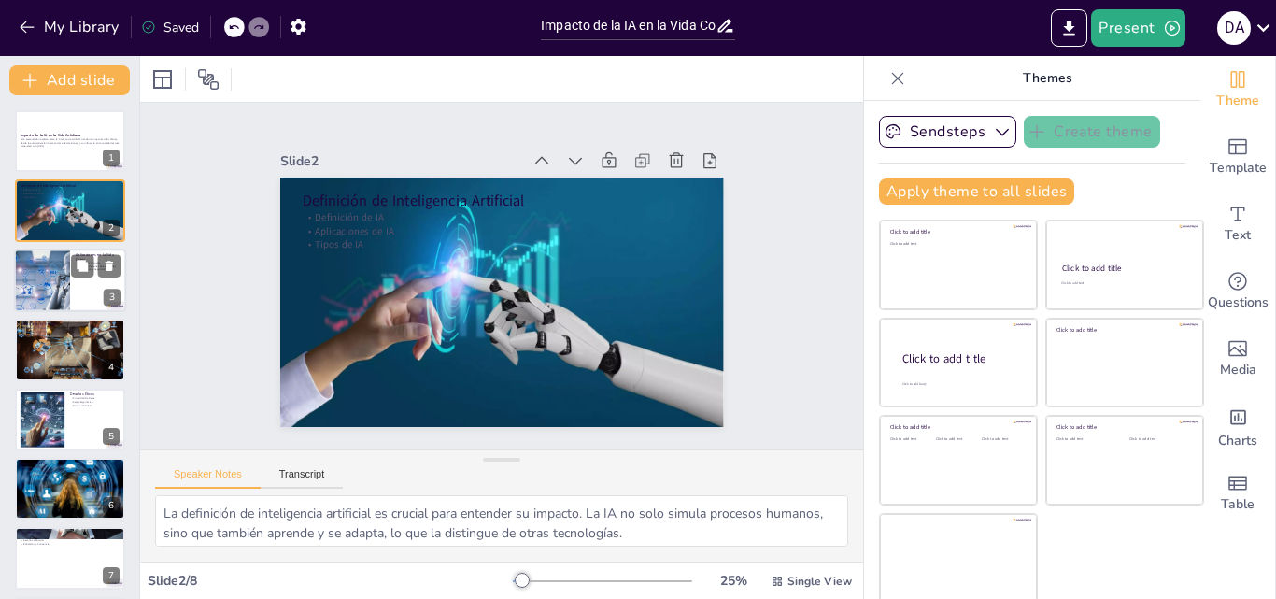
click at [71, 298] on div at bounding box center [70, 280] width 112 height 64
type textarea "Los asistentes virtuales son un claro ejemplo de cómo la IA facilita tareas dia…"
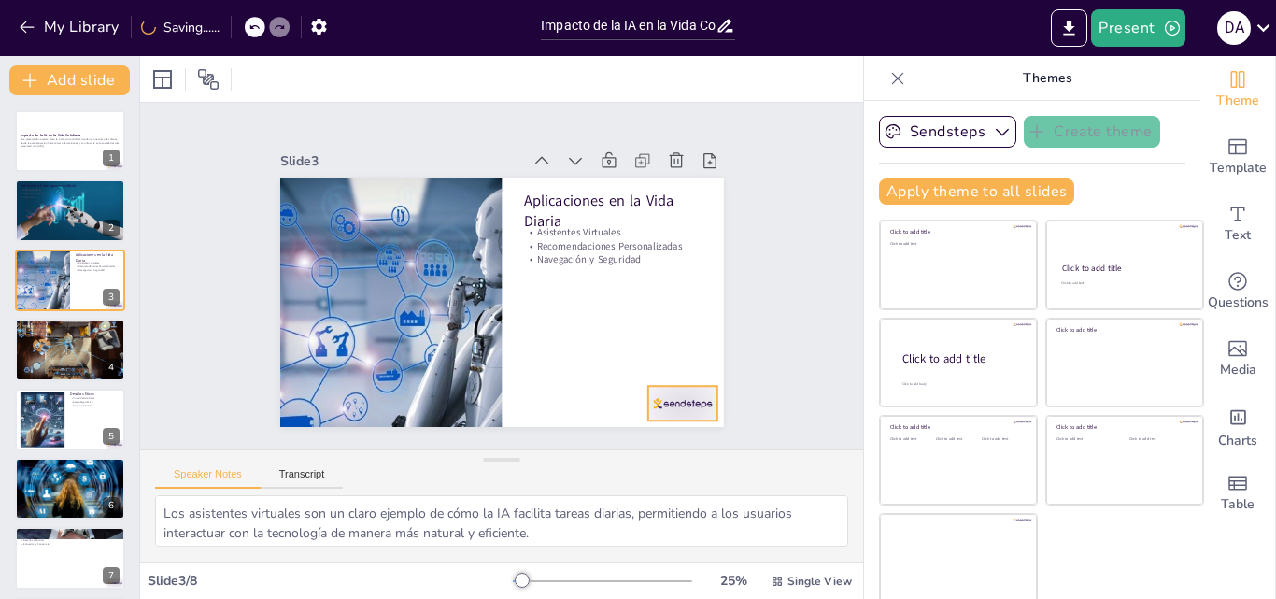
click at [644, 401] on div at bounding box center [667, 422] width 73 height 42
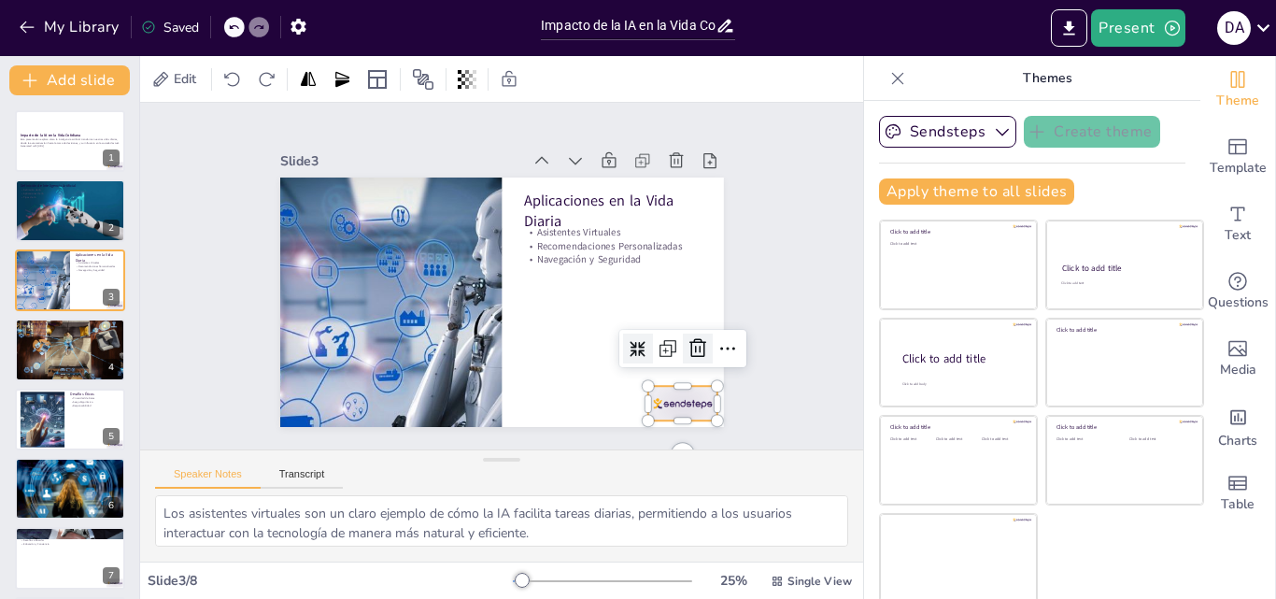
click at [687, 341] on icon at bounding box center [698, 348] width 22 height 22
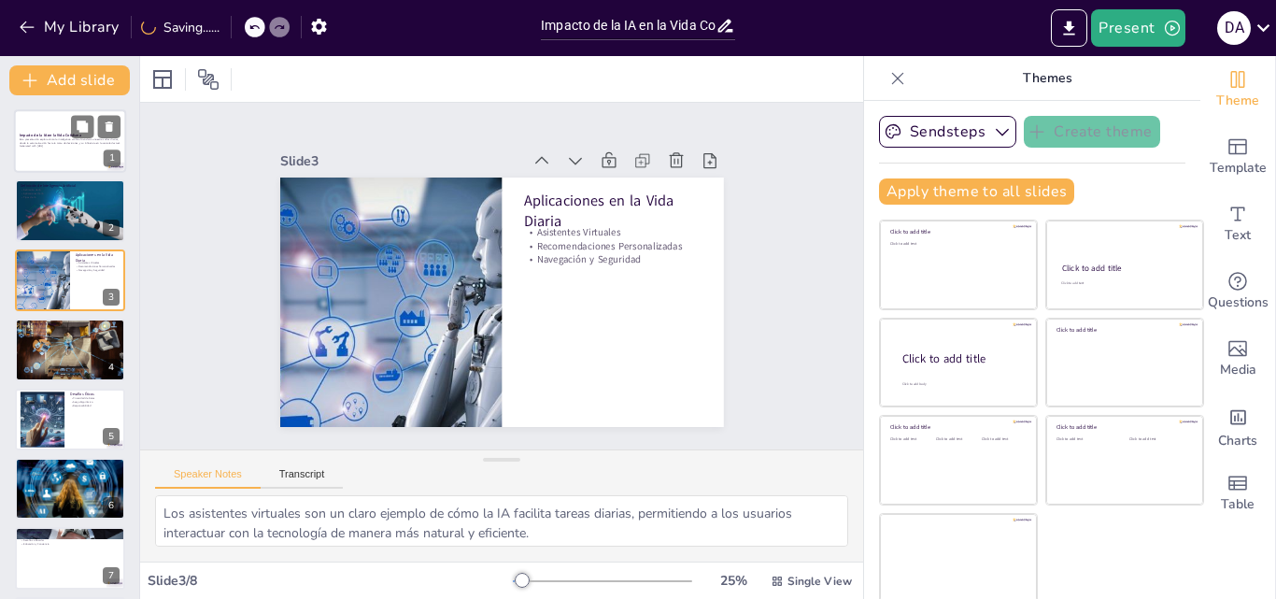
click at [55, 151] on div at bounding box center [70, 141] width 112 height 64
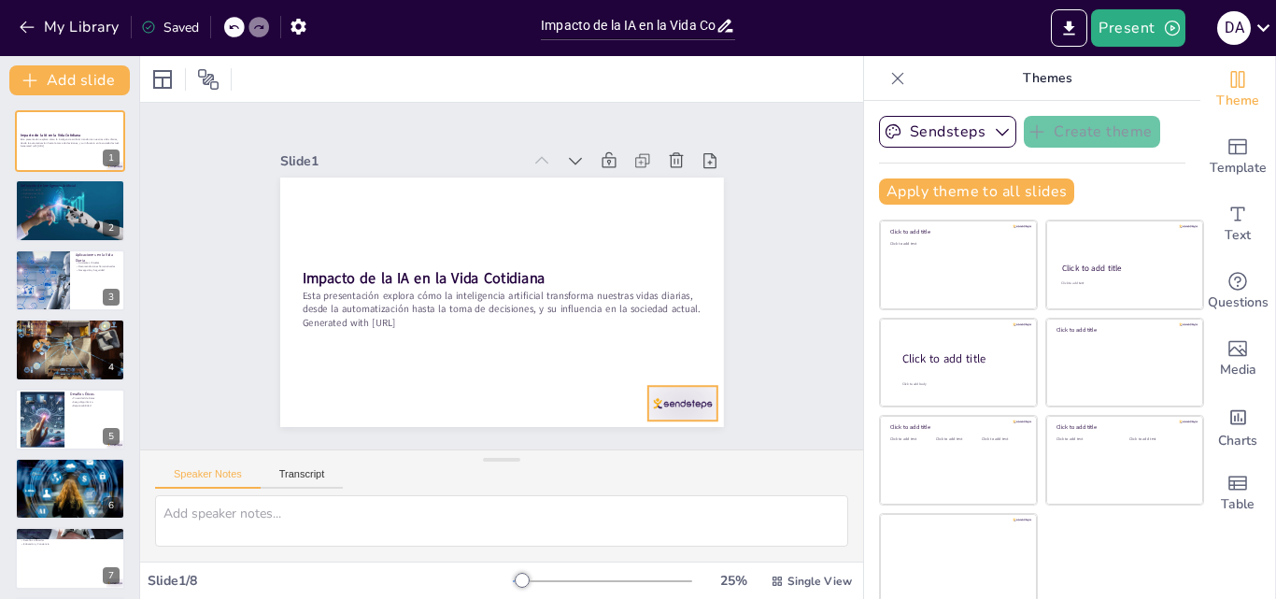
click at [658, 398] on div at bounding box center [681, 403] width 69 height 35
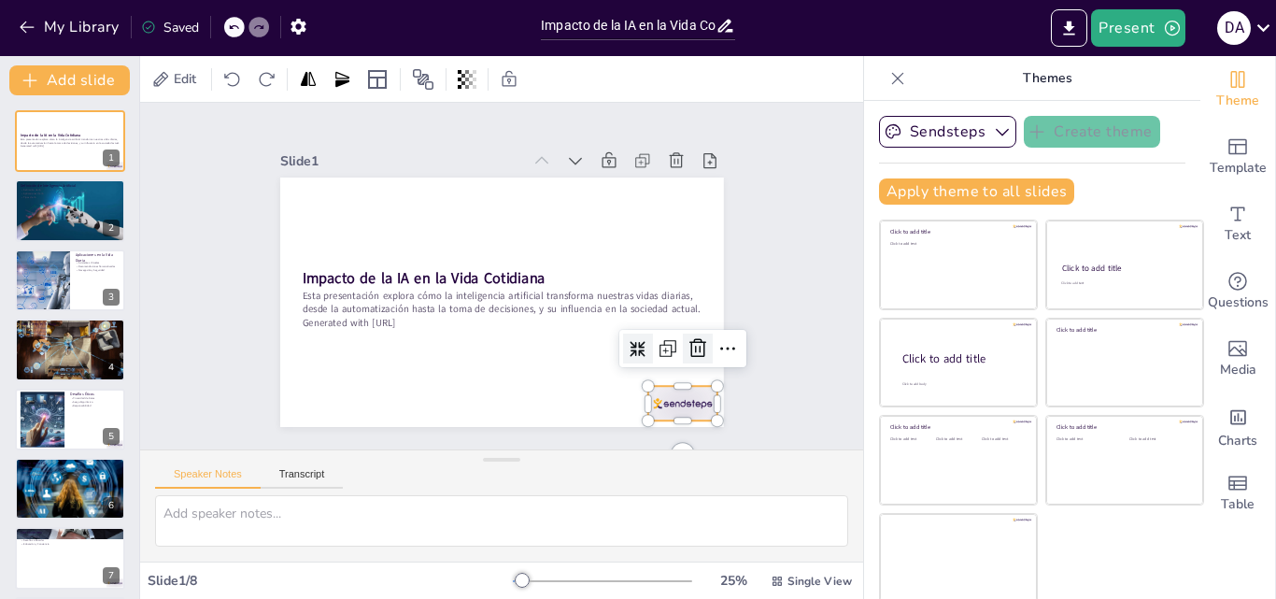
click at [689, 343] on icon at bounding box center [697, 348] width 17 height 19
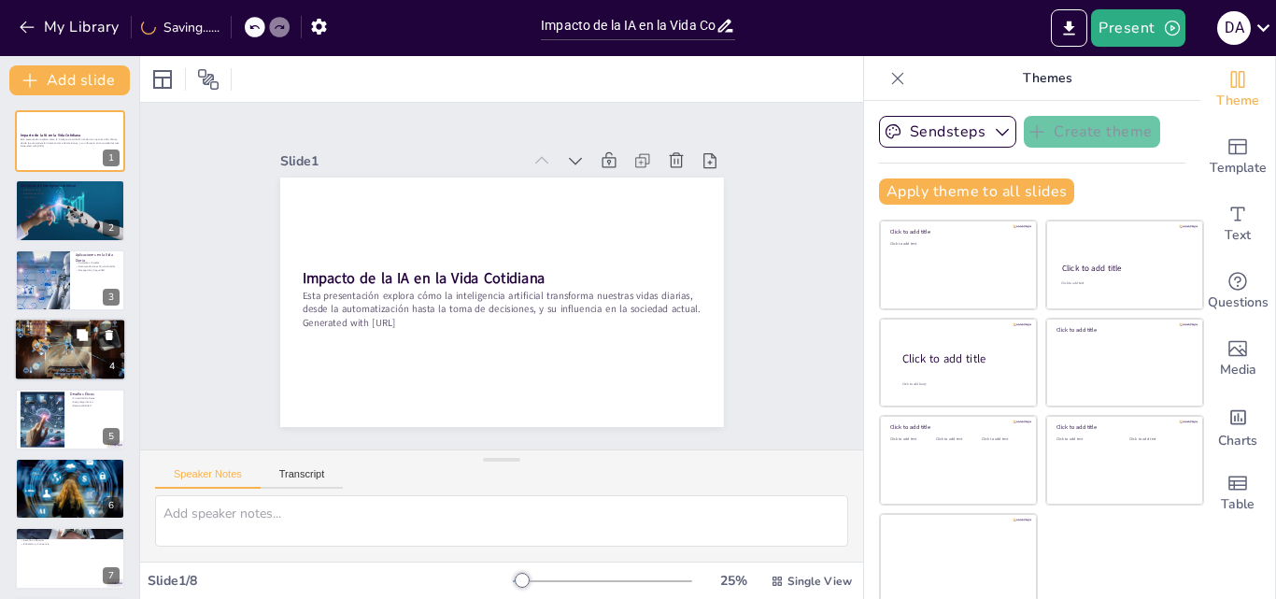
click at [67, 349] on div at bounding box center [70, 350] width 114 height 64
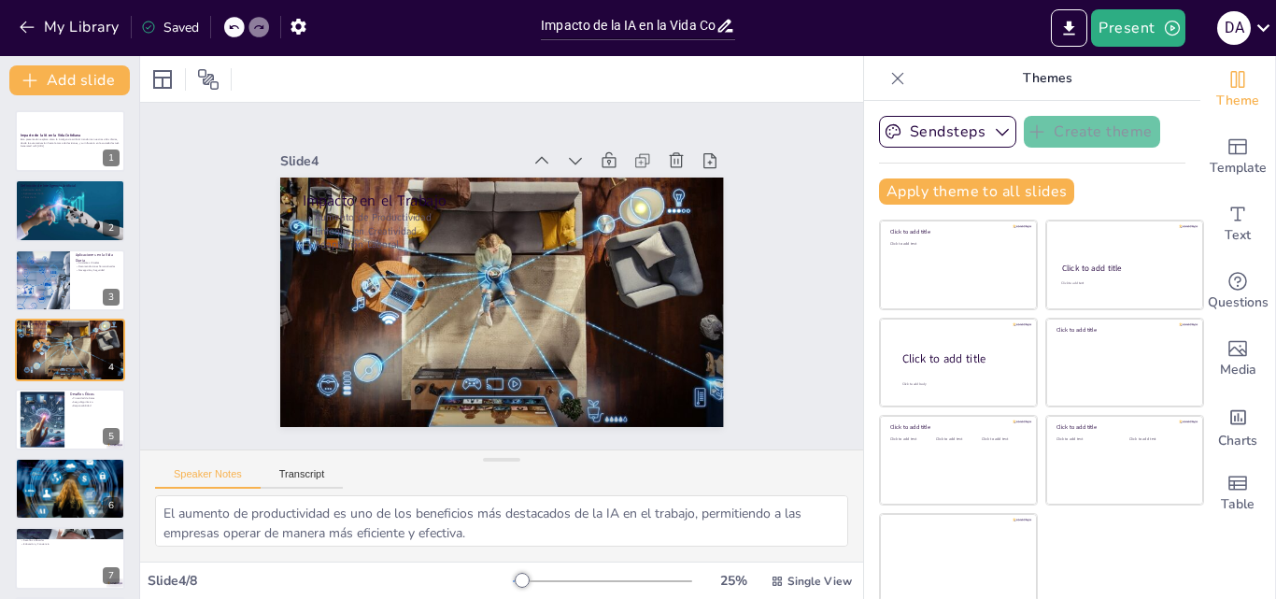
scroll to position [3, 0]
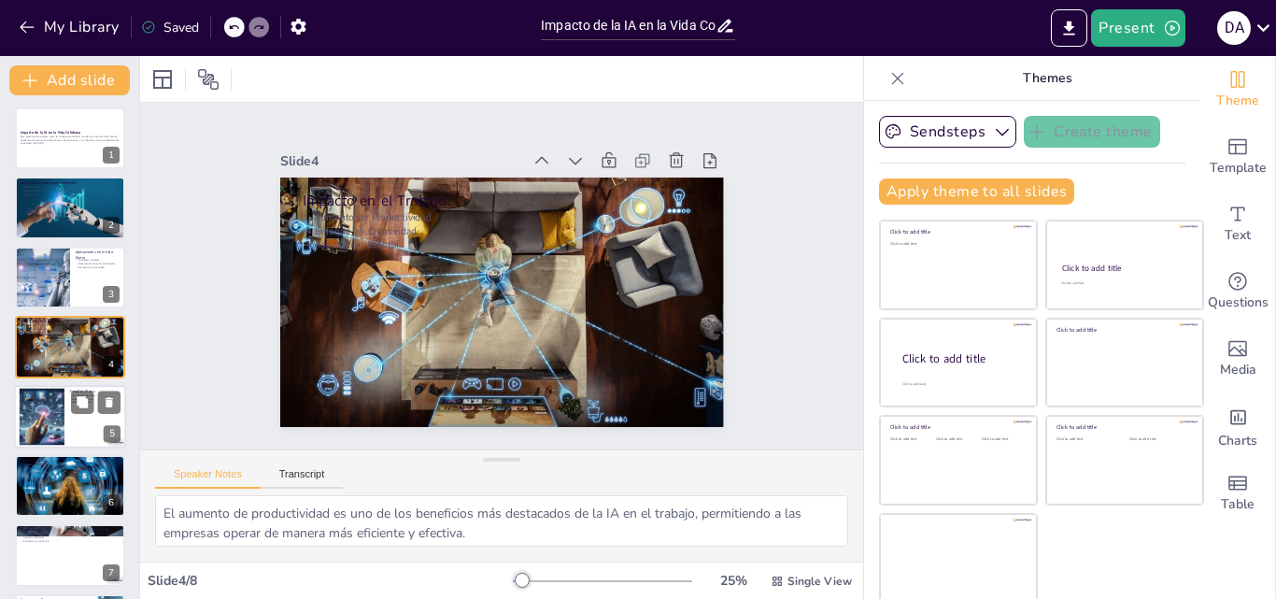
click at [50, 412] on div at bounding box center [43, 416] width 100 height 57
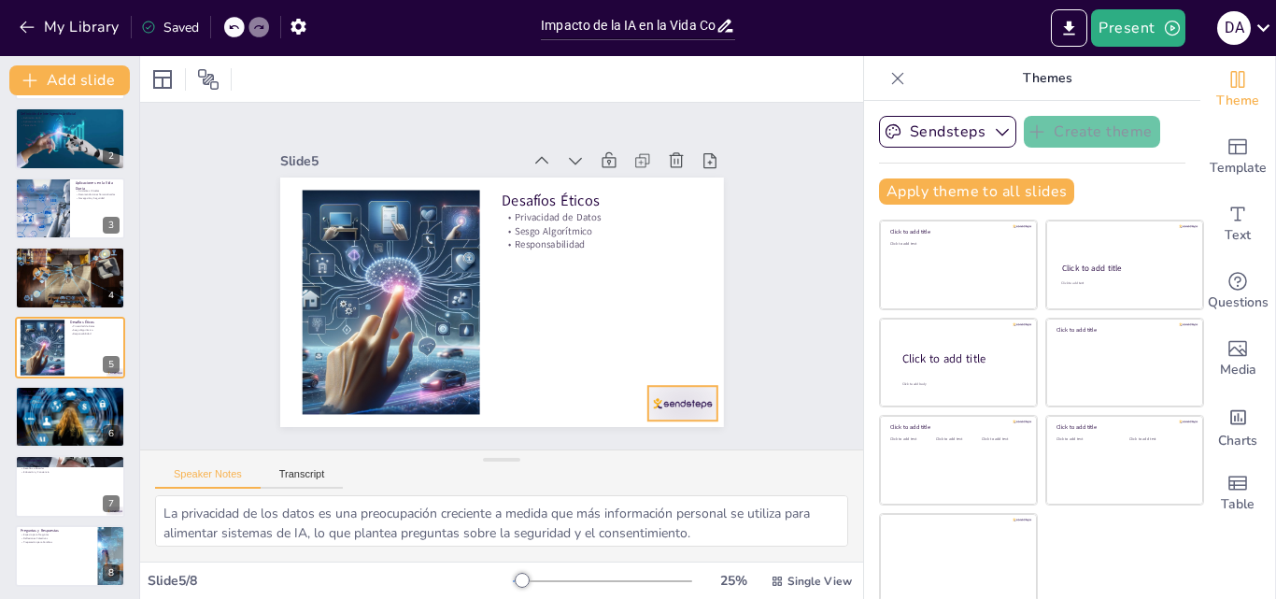
click at [648, 397] on div at bounding box center [681, 403] width 69 height 35
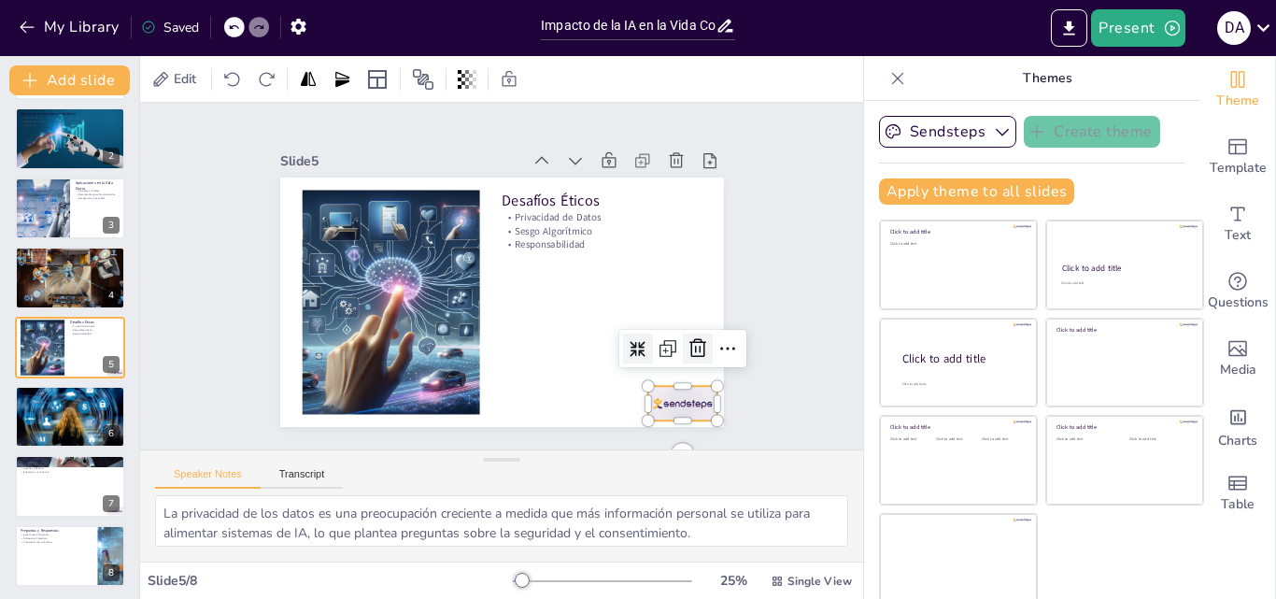
click at [689, 346] on icon at bounding box center [697, 348] width 17 height 19
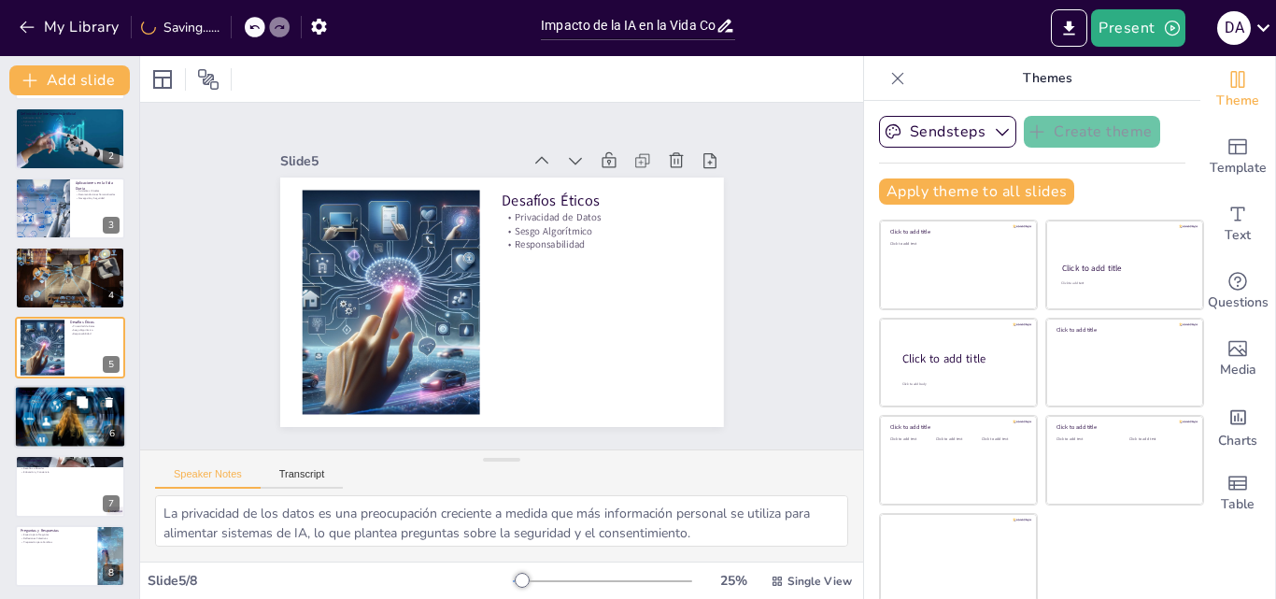
click at [56, 418] on div at bounding box center [70, 417] width 112 height 64
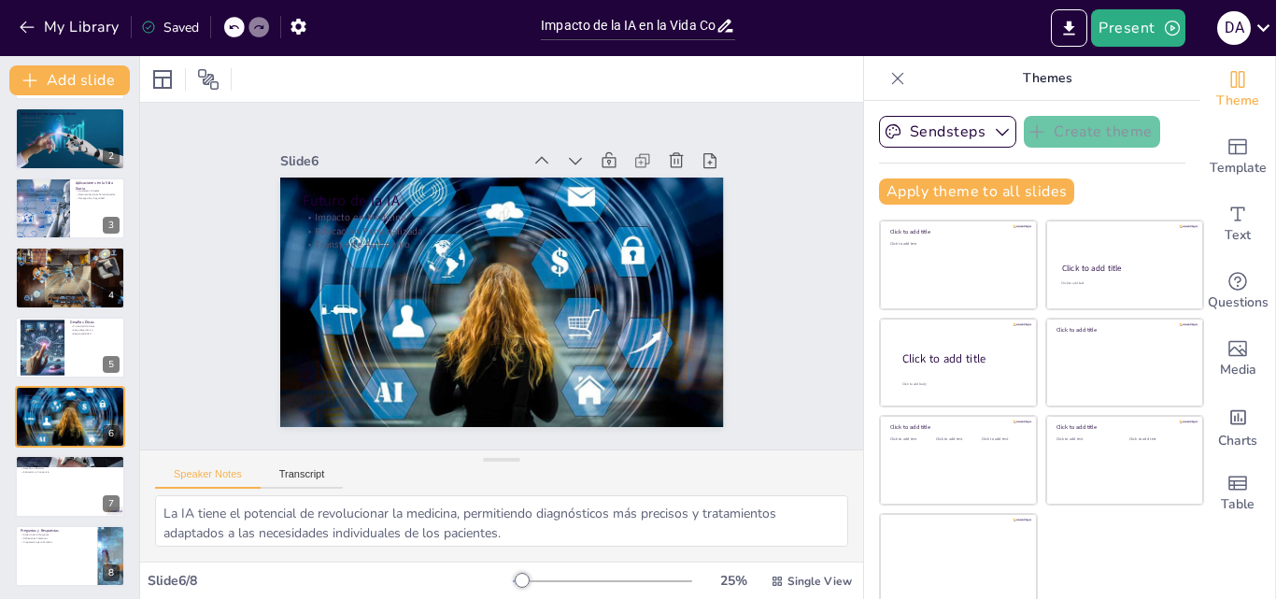
scroll to position [75, 0]
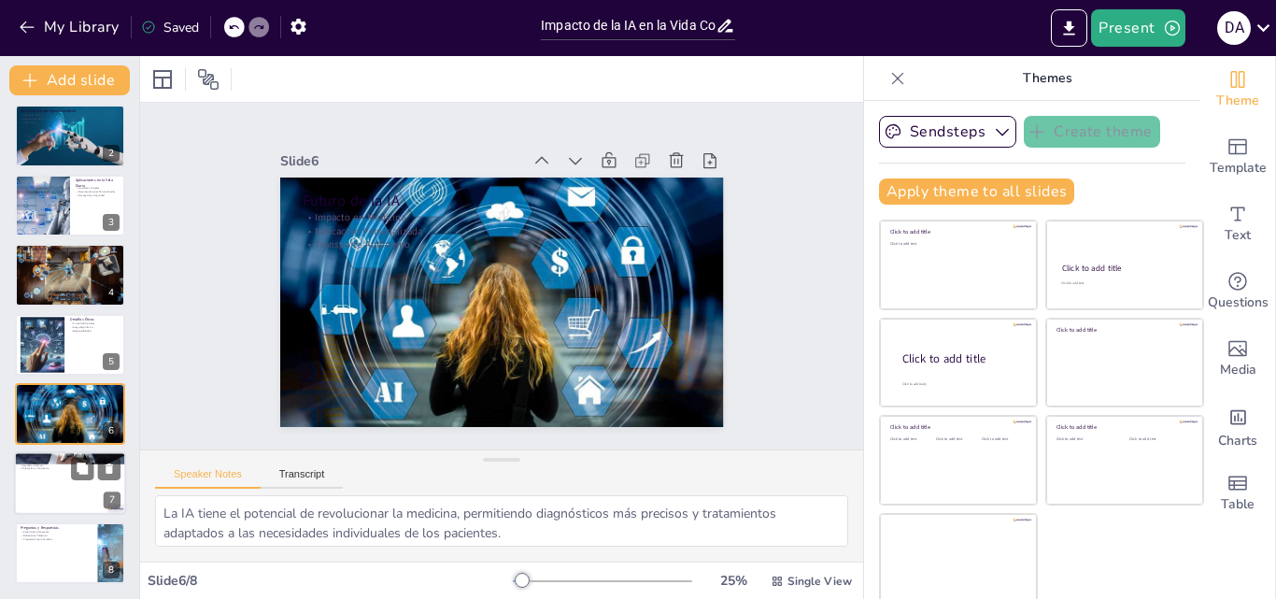
click at [51, 489] on div at bounding box center [70, 484] width 112 height 64
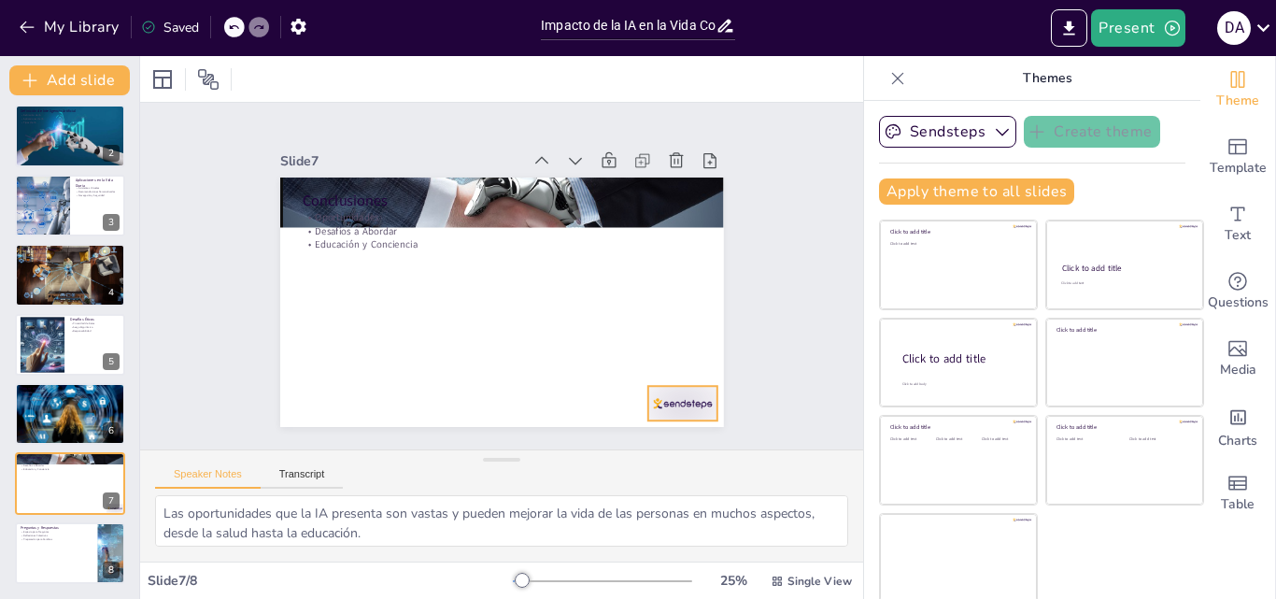
click at [652, 401] on div at bounding box center [667, 422] width 73 height 42
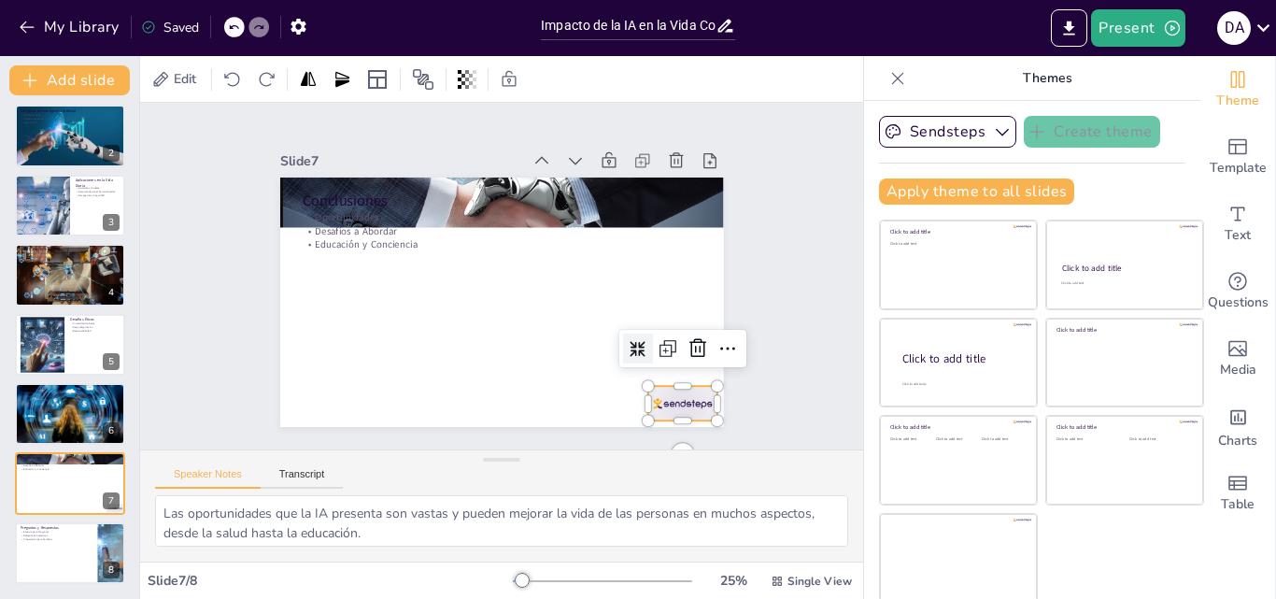
click at [679, 358] on icon at bounding box center [688, 368] width 19 height 20
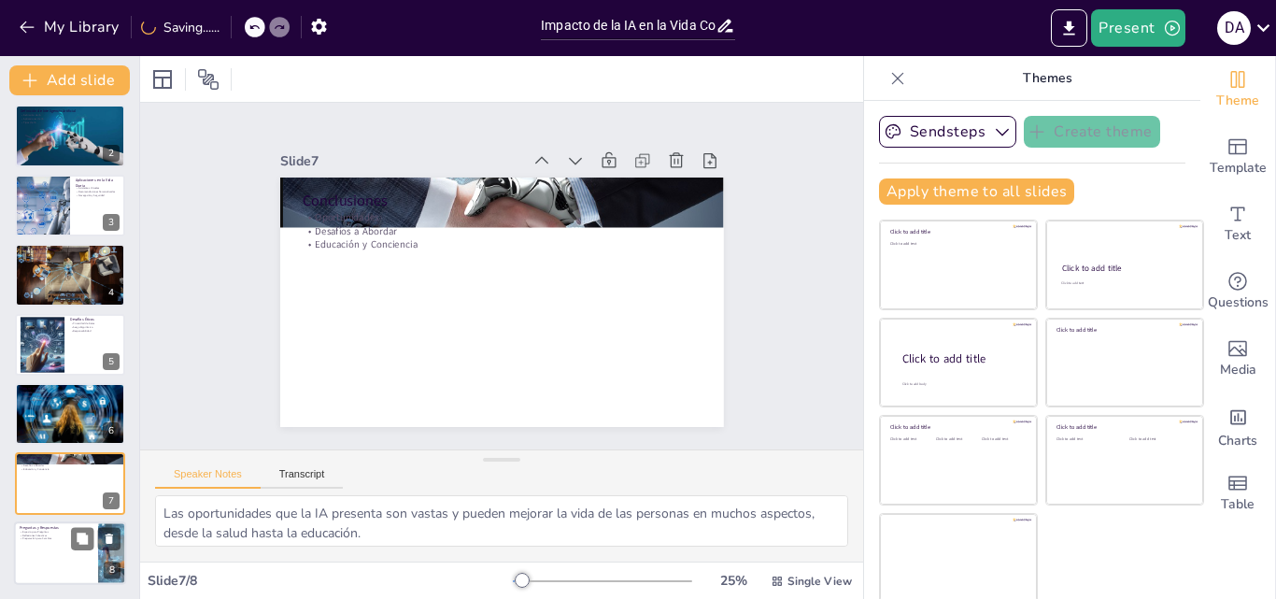
click at [35, 560] on div at bounding box center [70, 553] width 112 height 64
type textarea "El espacio para preguntas es una oportunidad valiosa para que los participantes…"
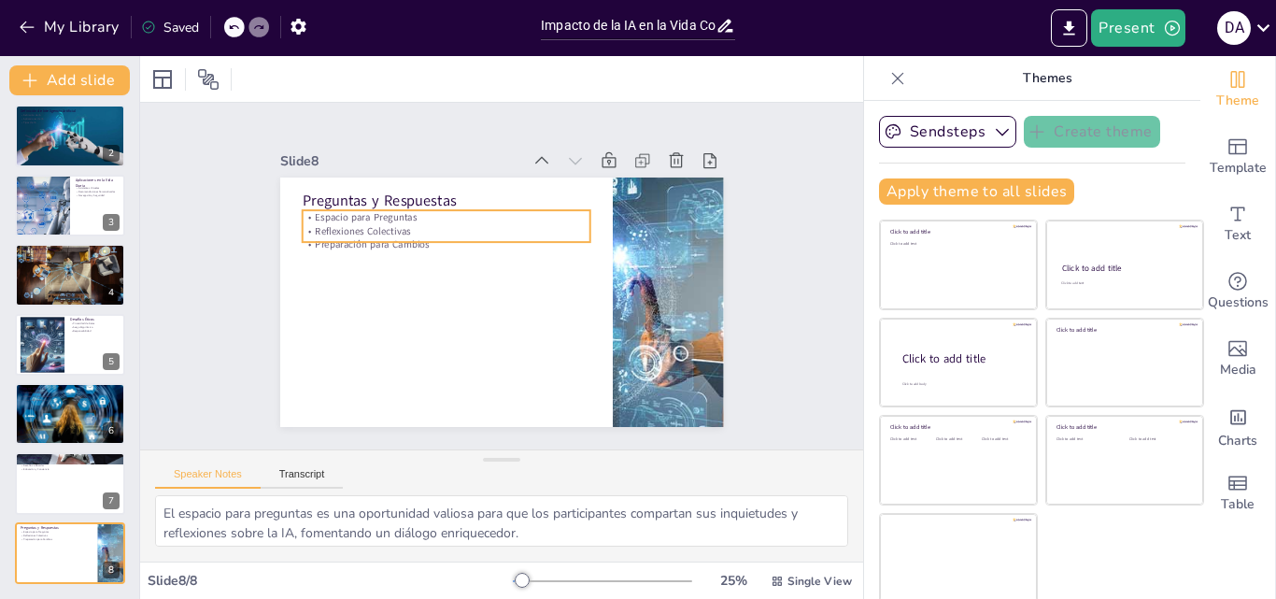
click at [346, 227] on p "Reflexiones Colectivas" at bounding box center [451, 226] width 288 height 44
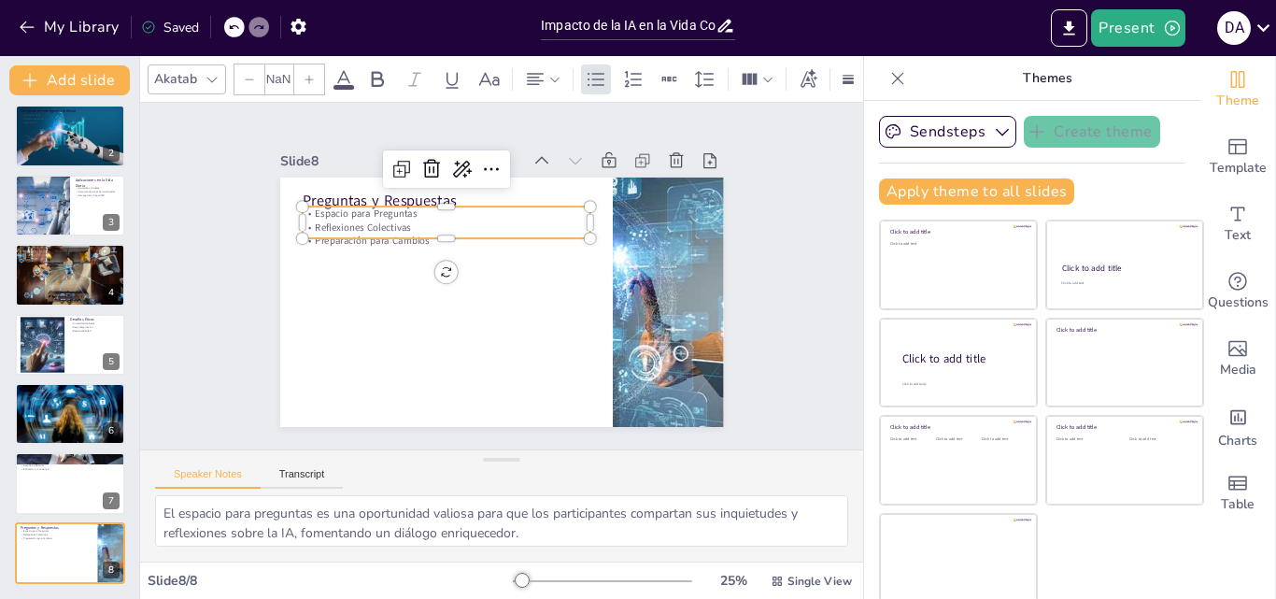
type input "32"
click at [346, 234] on p "Preparación para Cambios" at bounding box center [446, 241] width 289 height 14
click at [343, 274] on div at bounding box center [502, 301] width 444 height 249
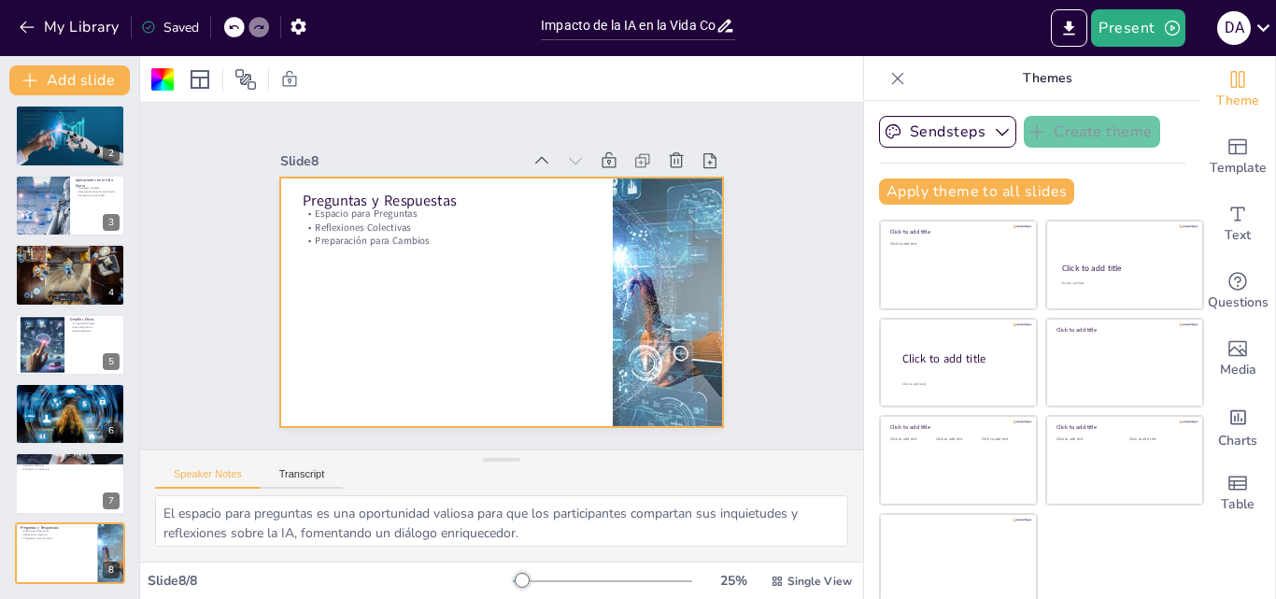
click at [343, 274] on div at bounding box center [502, 301] width 444 height 249
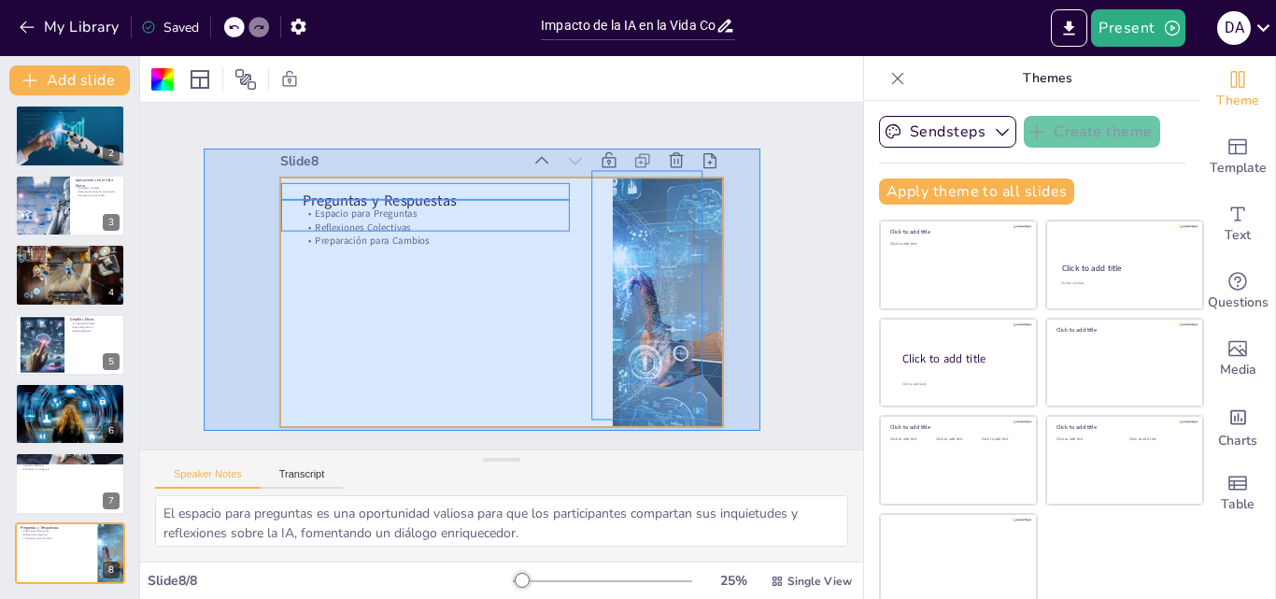
drag, startPoint x: 204, startPoint y: 149, endPoint x: 760, endPoint y: 431, distance: 624.1
click at [760, 431] on div "Slide 1 Impacto de la IA en la Vida Cotidiana Esta presentación explora cómo la…" at bounding box center [502, 275] width 756 height 420
